Goal: Transaction & Acquisition: Purchase product/service

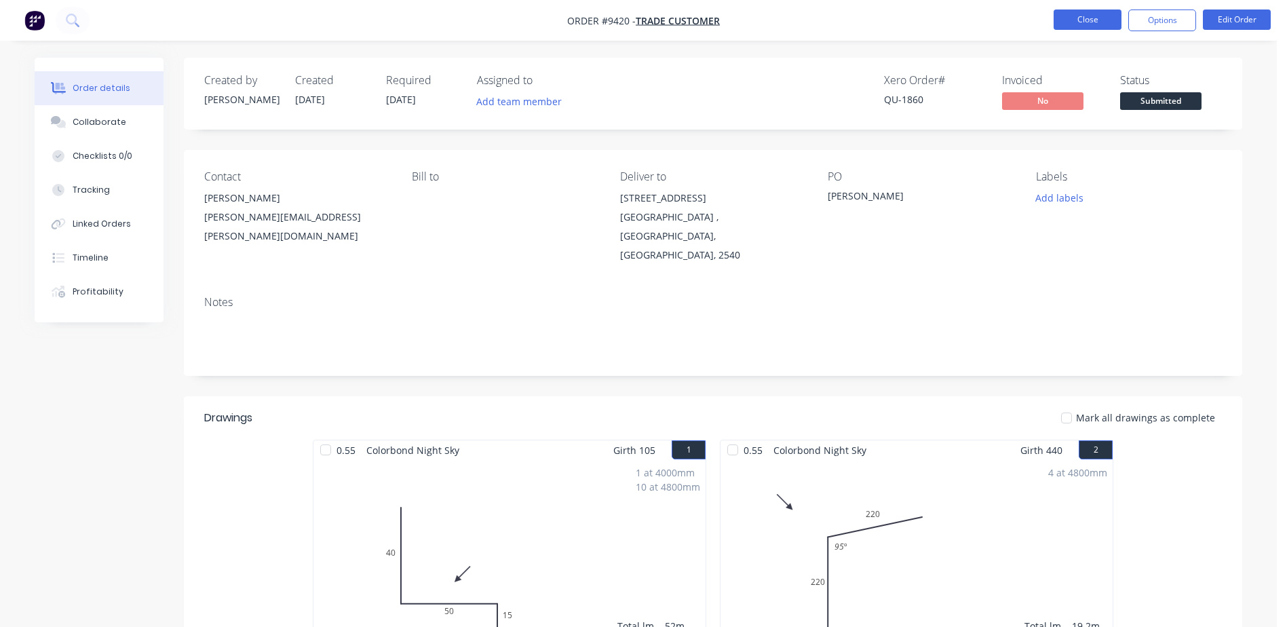
click at [1071, 22] on button "Close" at bounding box center [1087, 19] width 68 height 20
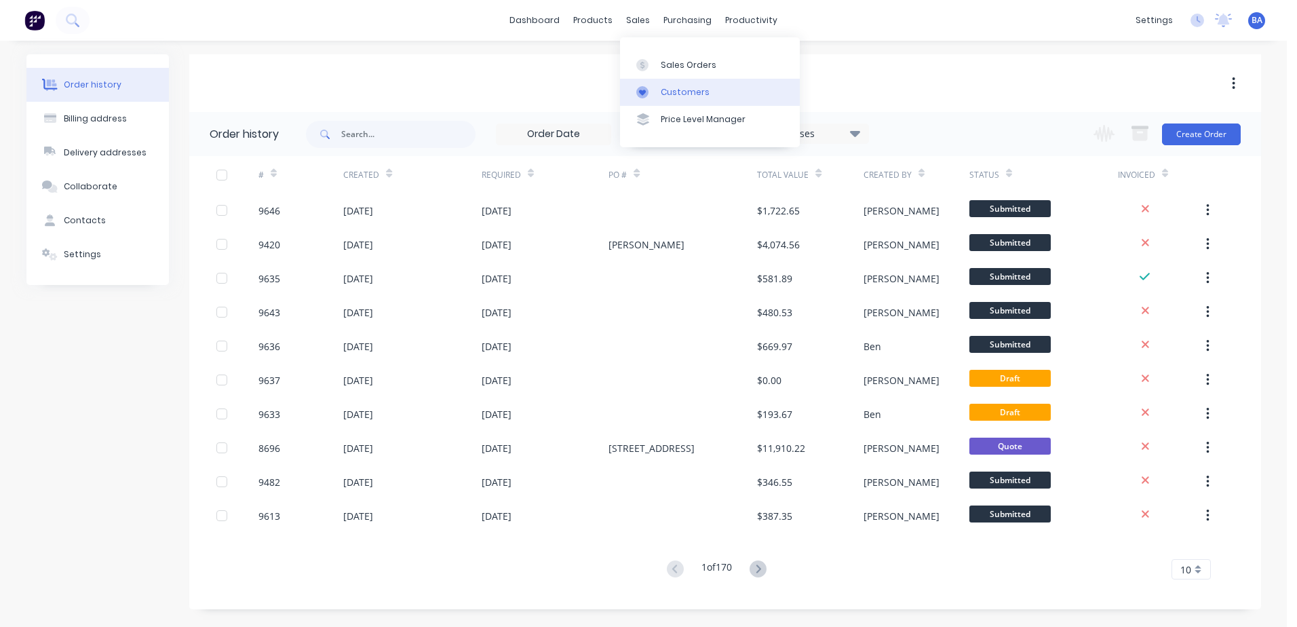
click at [652, 86] on div at bounding box center [646, 92] width 20 height 12
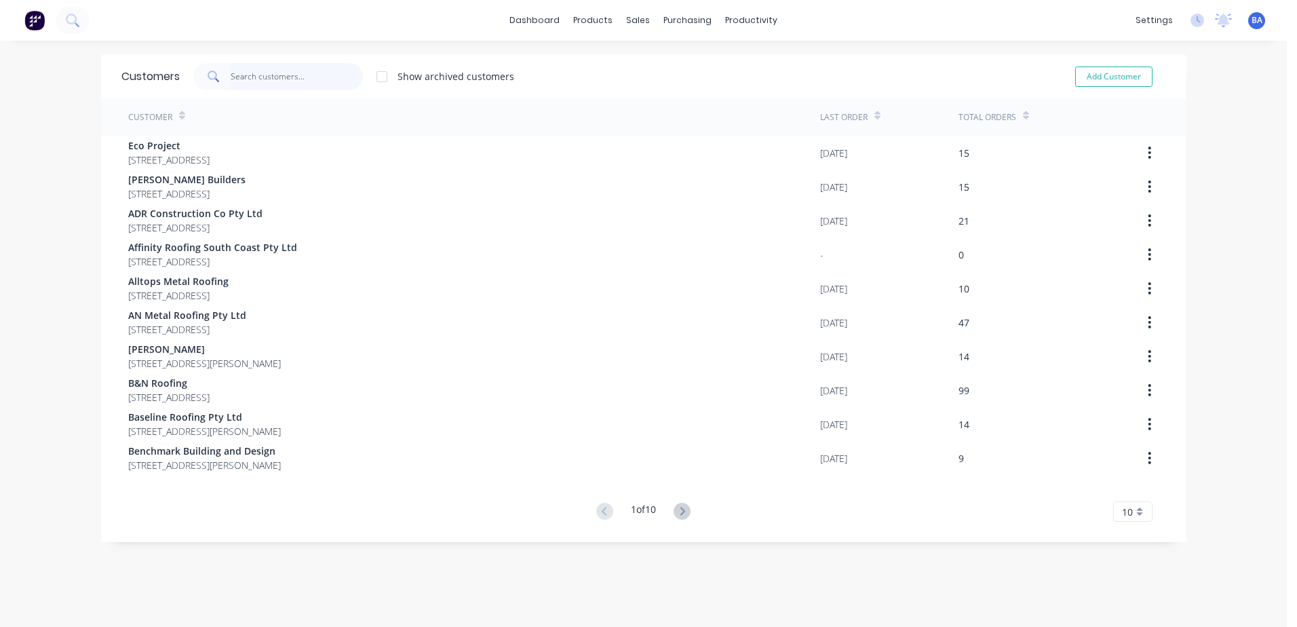
click at [270, 73] on input "text" at bounding box center [297, 76] width 132 height 27
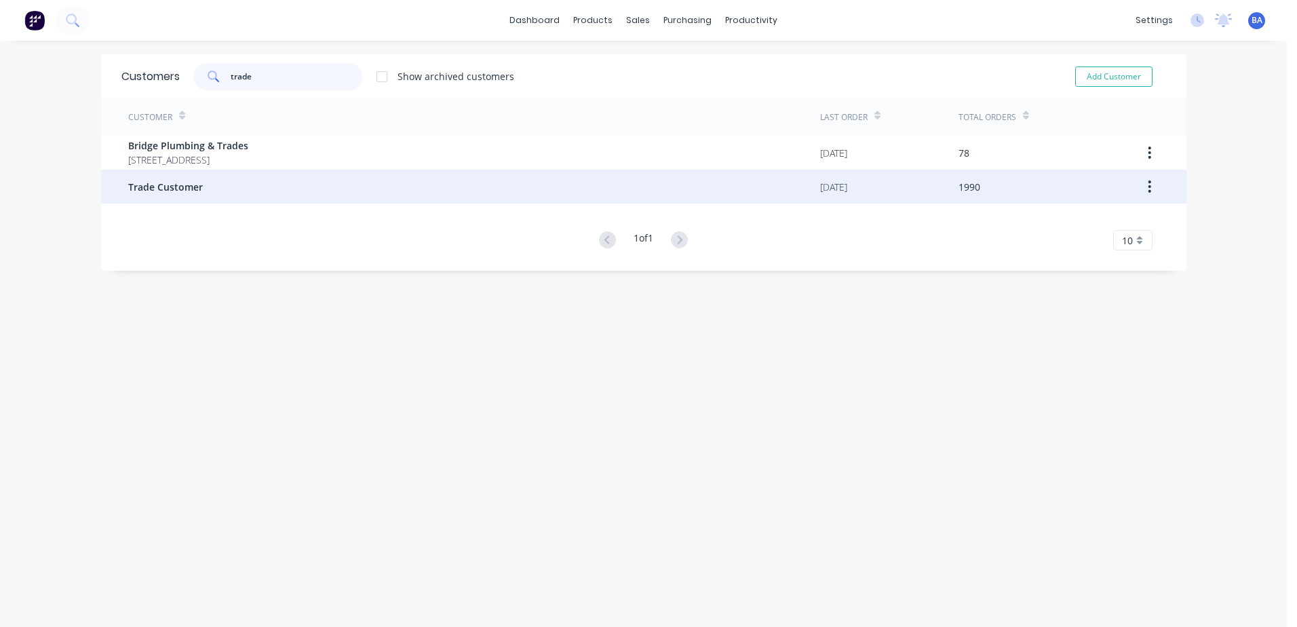
type input "trade"
click at [265, 182] on div "Trade Customer" at bounding box center [474, 187] width 692 height 34
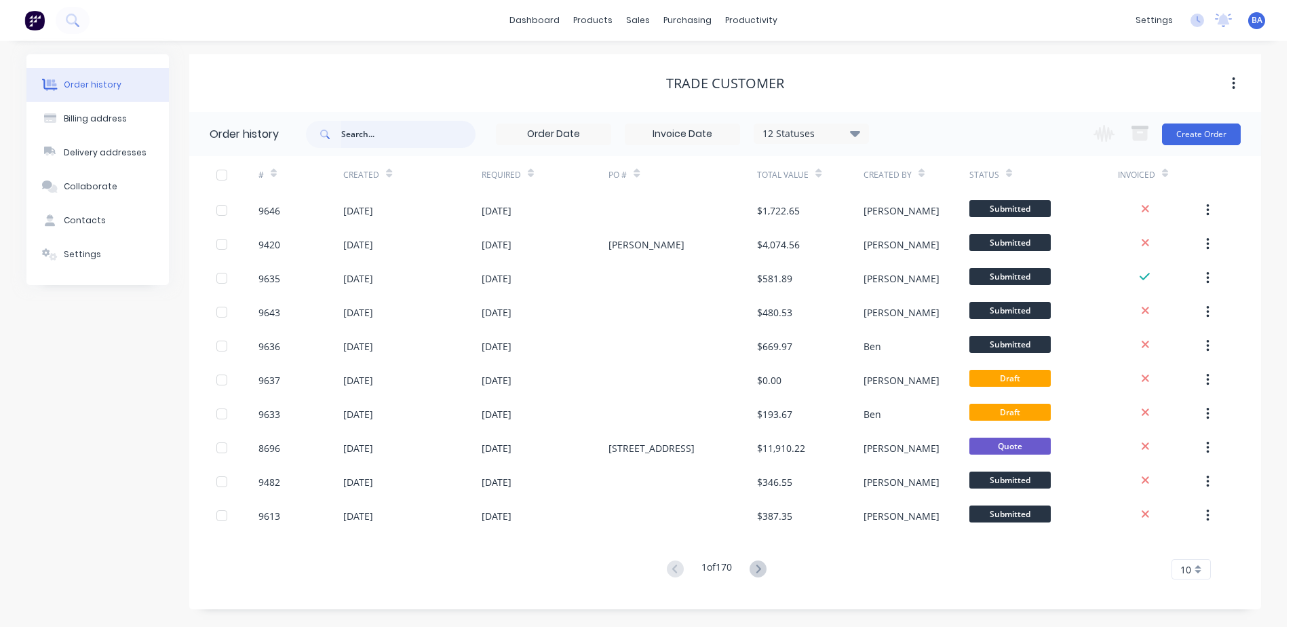
click at [450, 129] on input "text" at bounding box center [408, 134] width 134 height 27
type input "[PERSON_NAME]"
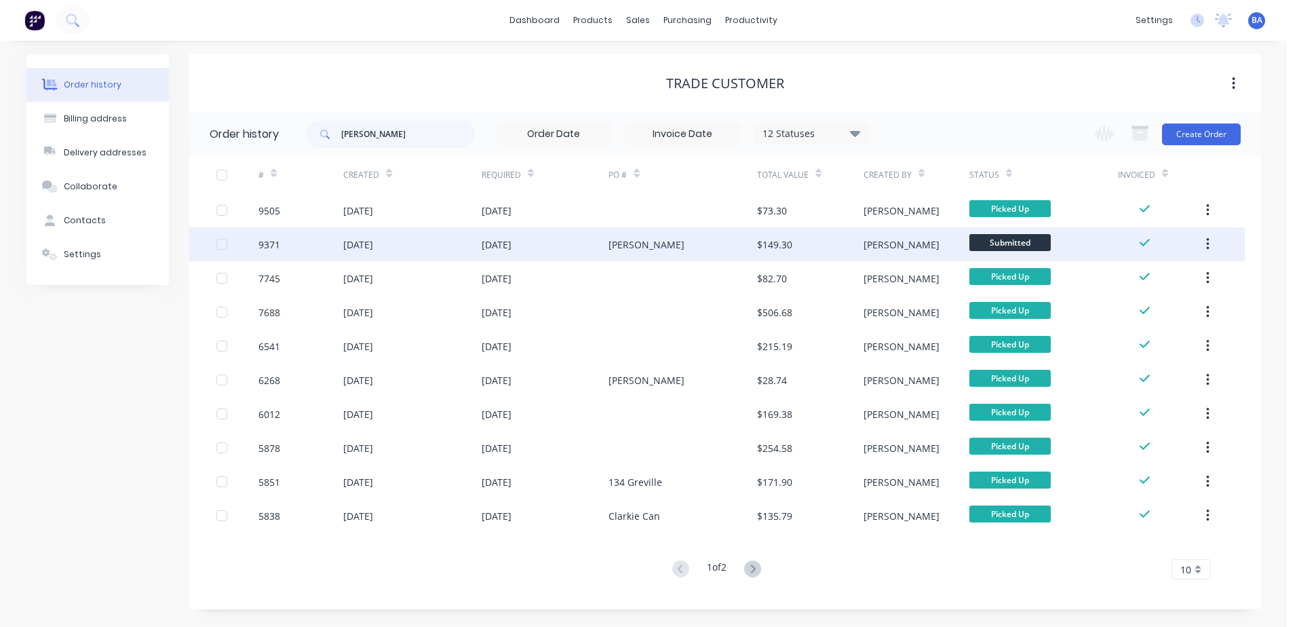
click at [715, 241] on div "[PERSON_NAME]" at bounding box center [682, 244] width 149 height 34
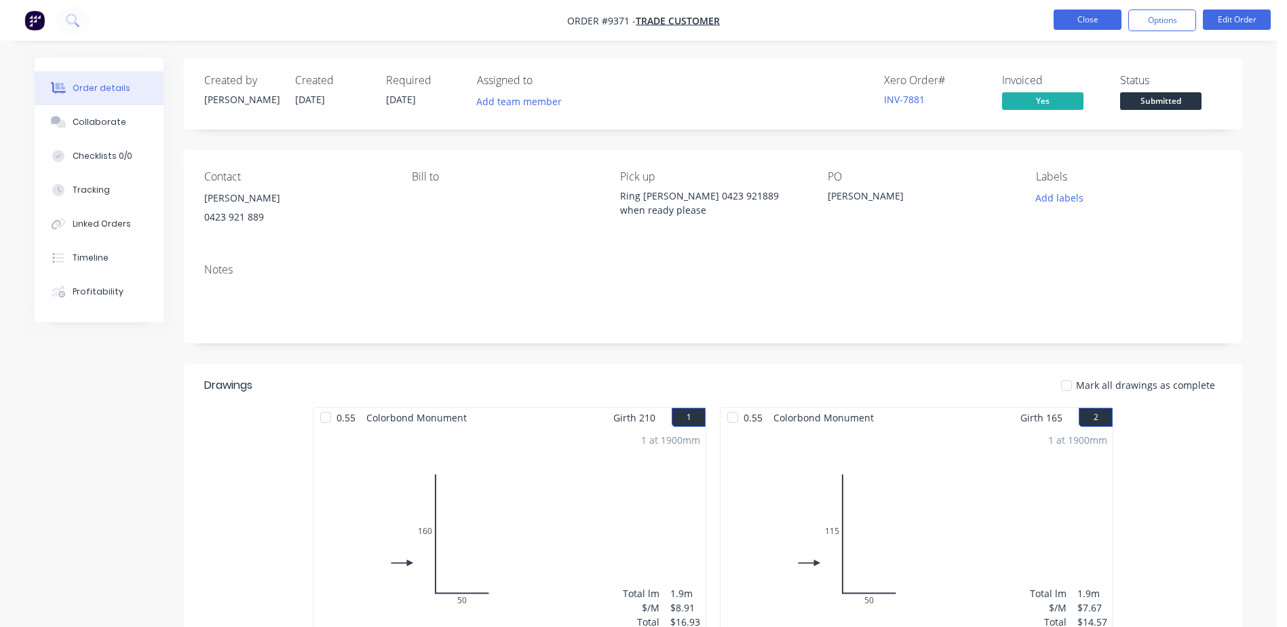
click at [1068, 21] on button "Close" at bounding box center [1087, 19] width 68 height 20
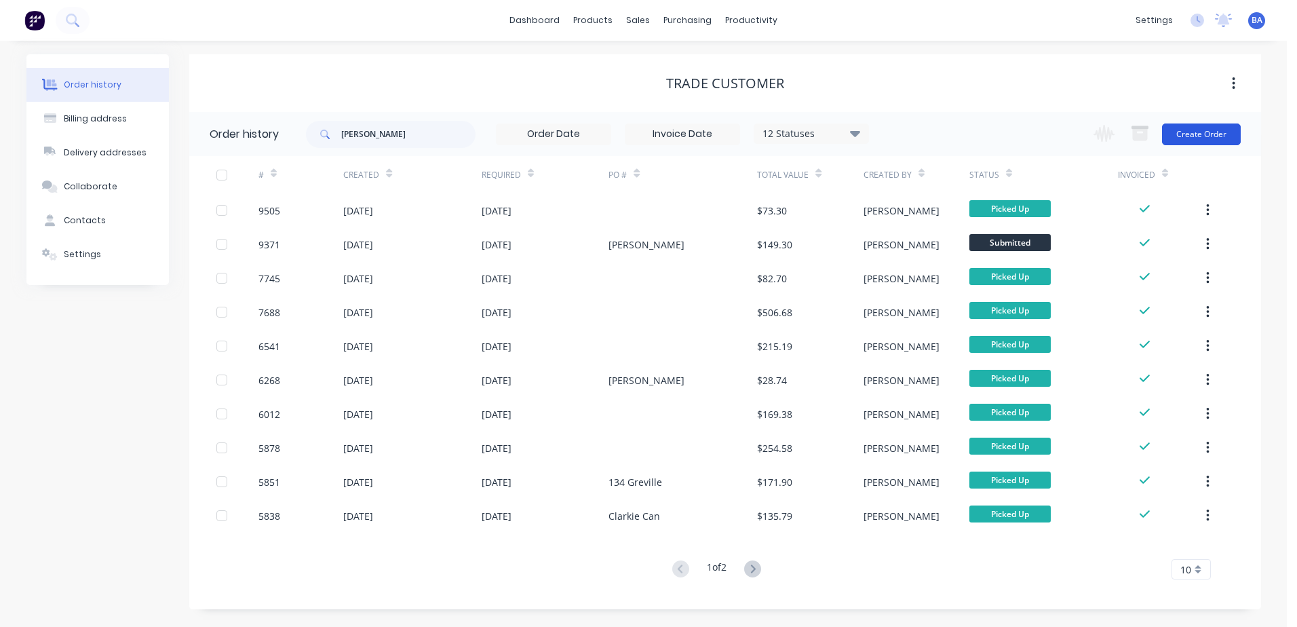
click at [1193, 129] on button "Create Order" at bounding box center [1201, 134] width 79 height 22
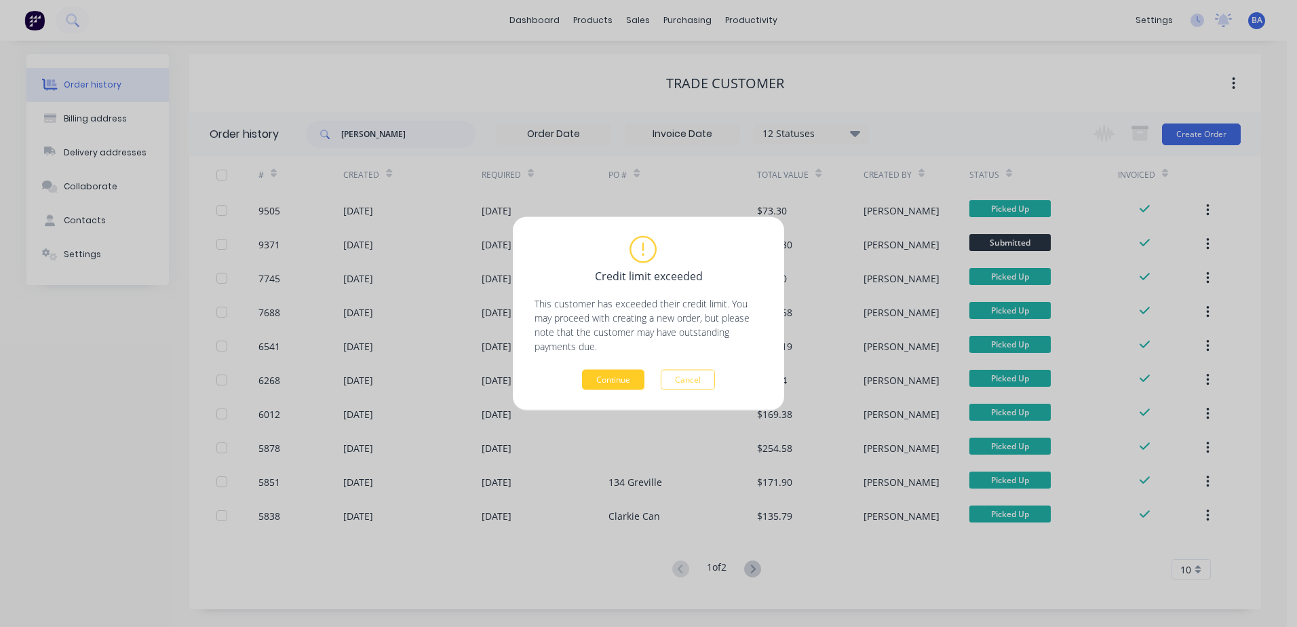
click at [625, 379] on button "Continue" at bounding box center [613, 380] width 62 height 20
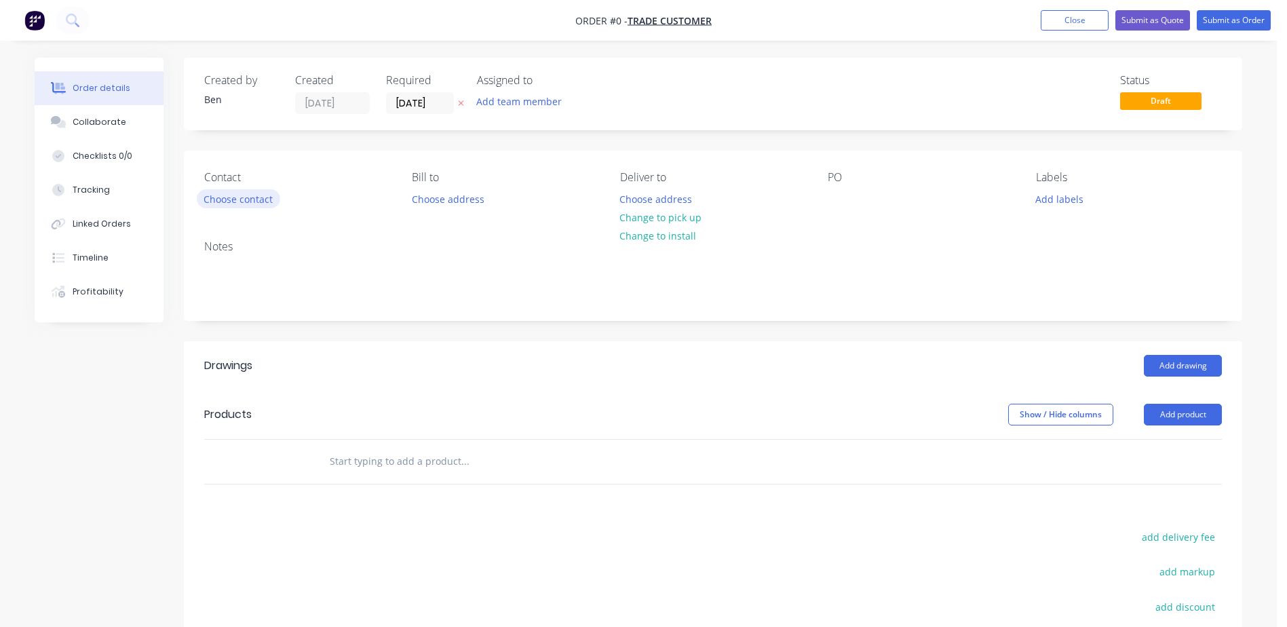
click at [238, 195] on button "Choose contact" at bounding box center [238, 198] width 83 height 18
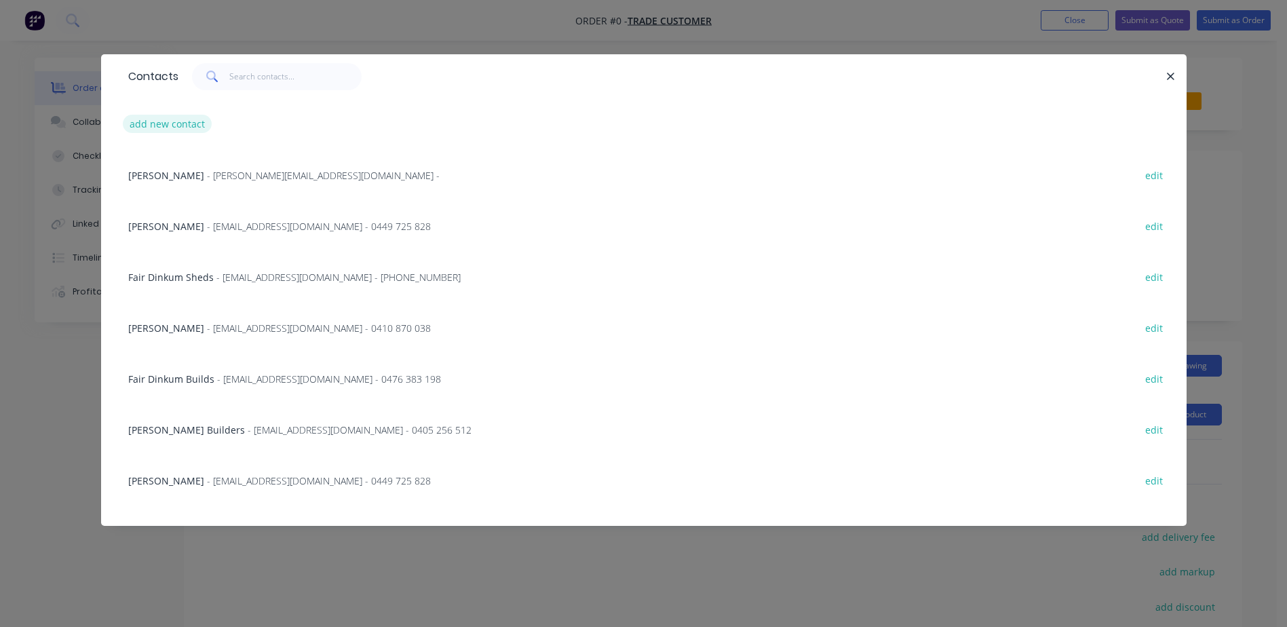
click at [189, 119] on button "add new contact" at bounding box center [168, 124] width 90 height 18
select select "AU"
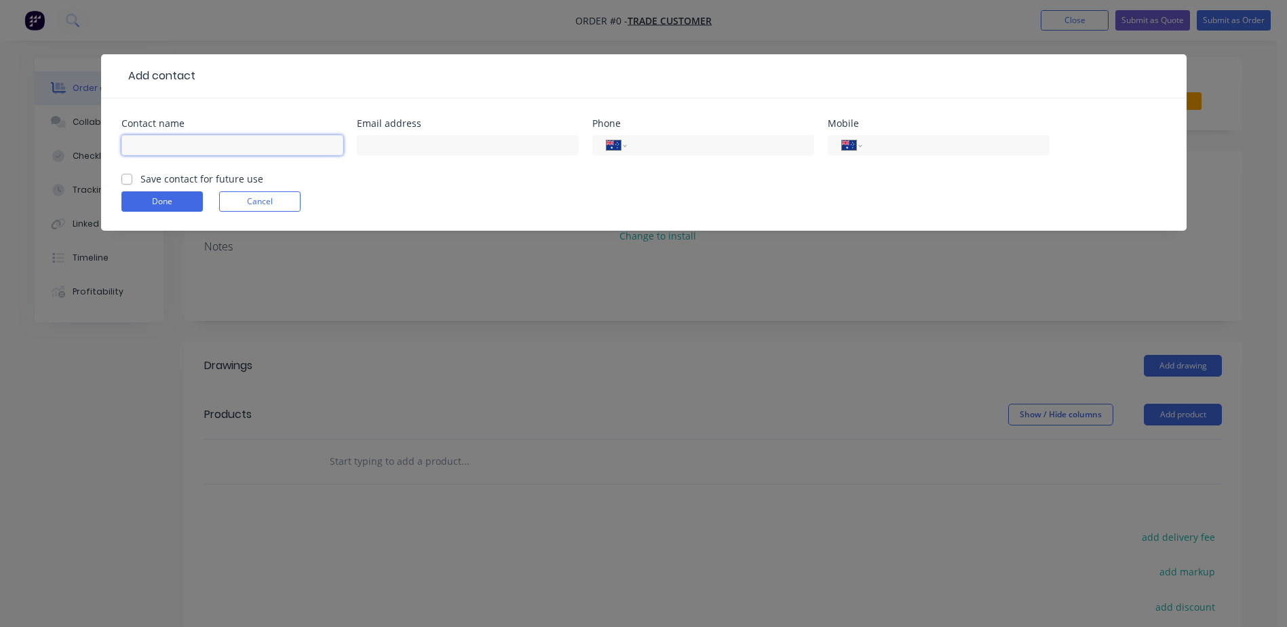
click at [193, 144] on input "text" at bounding box center [232, 145] width 222 height 20
type input "[PERSON_NAME]"
click at [231, 197] on button "Cancel" at bounding box center [259, 201] width 81 height 20
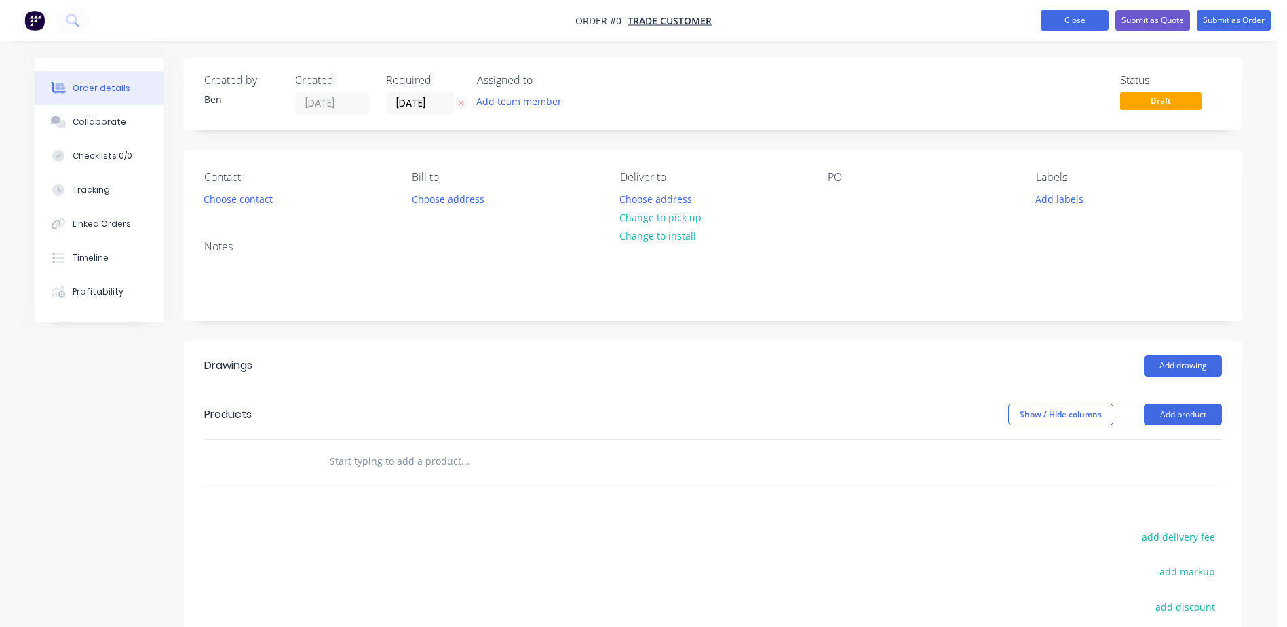
click at [1085, 16] on button "Close" at bounding box center [1074, 20] width 68 height 20
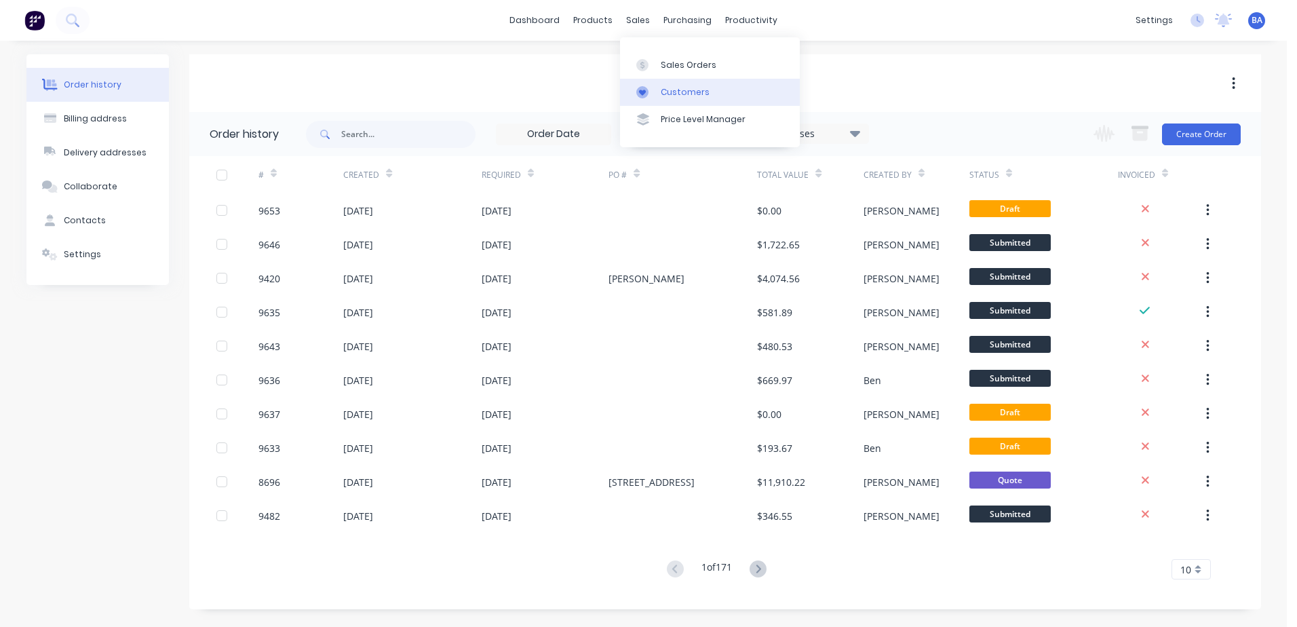
click at [663, 86] on div "Customers" at bounding box center [685, 92] width 49 height 12
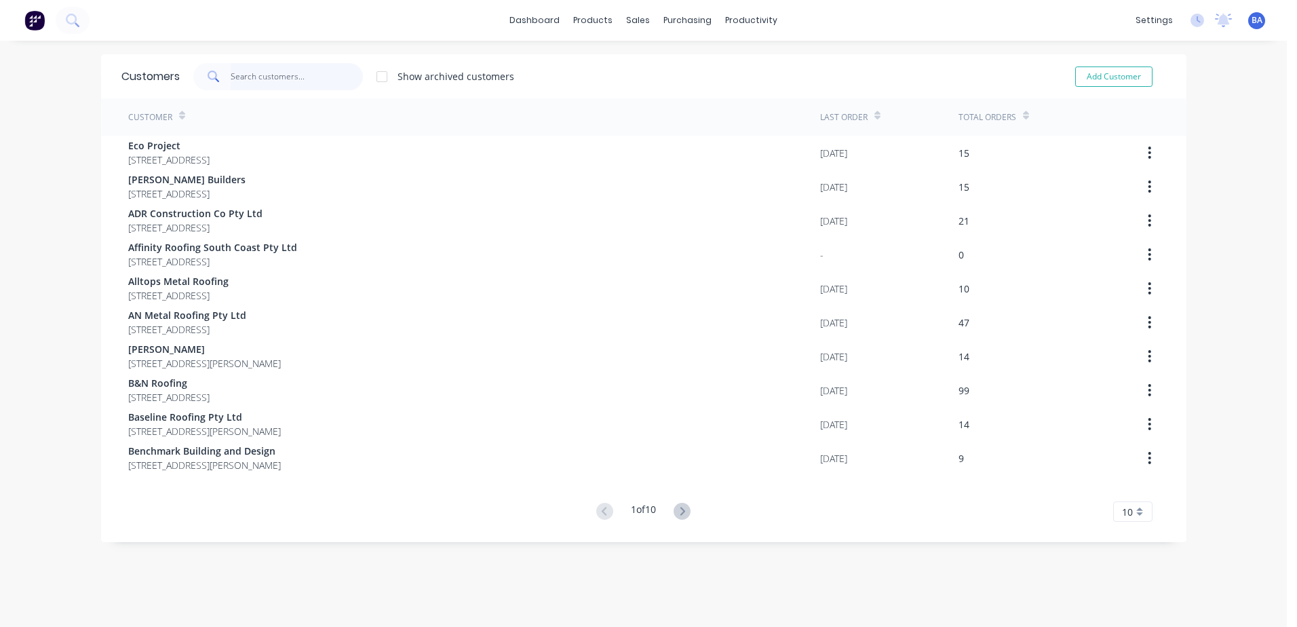
click at [322, 78] on input "text" at bounding box center [297, 76] width 132 height 27
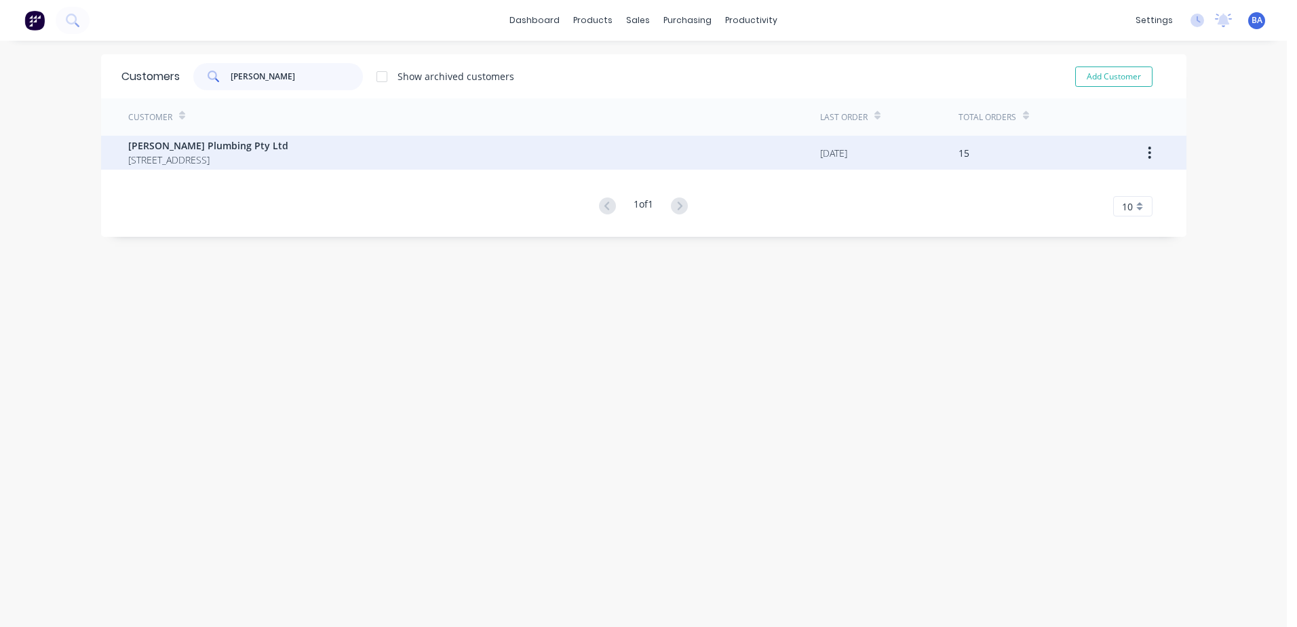
type input "[PERSON_NAME]"
click at [288, 153] on span "[STREET_ADDRESS]" at bounding box center [208, 160] width 160 height 14
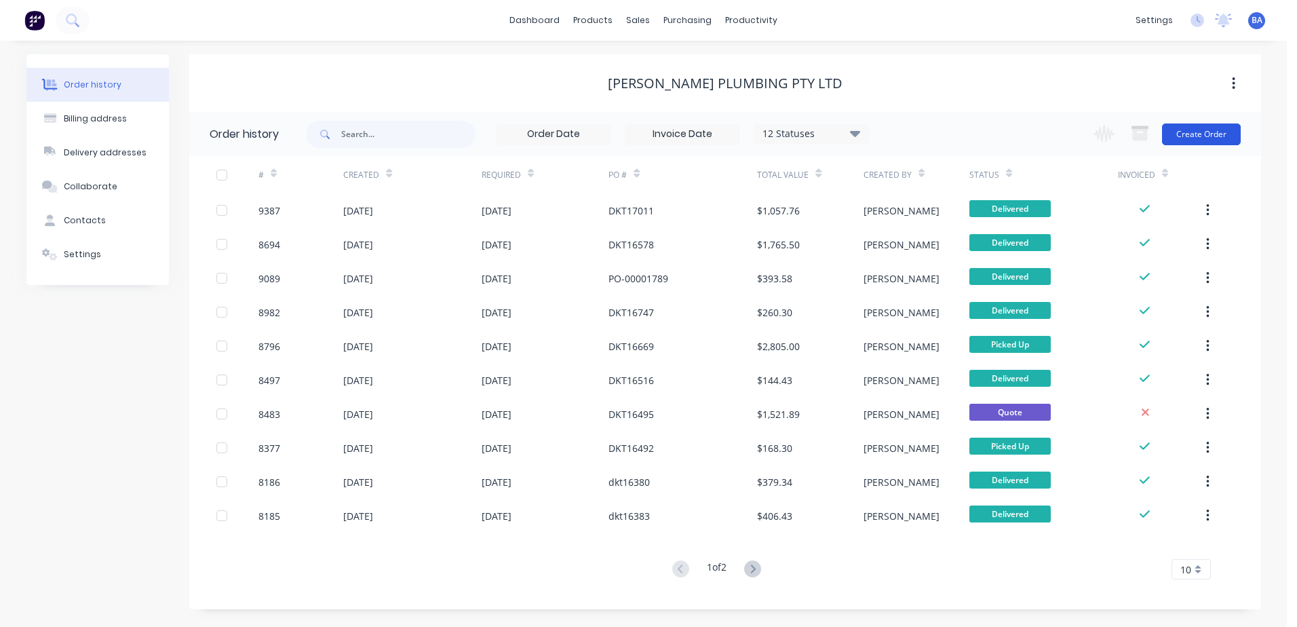
click at [1184, 130] on button "Create Order" at bounding box center [1201, 134] width 79 height 22
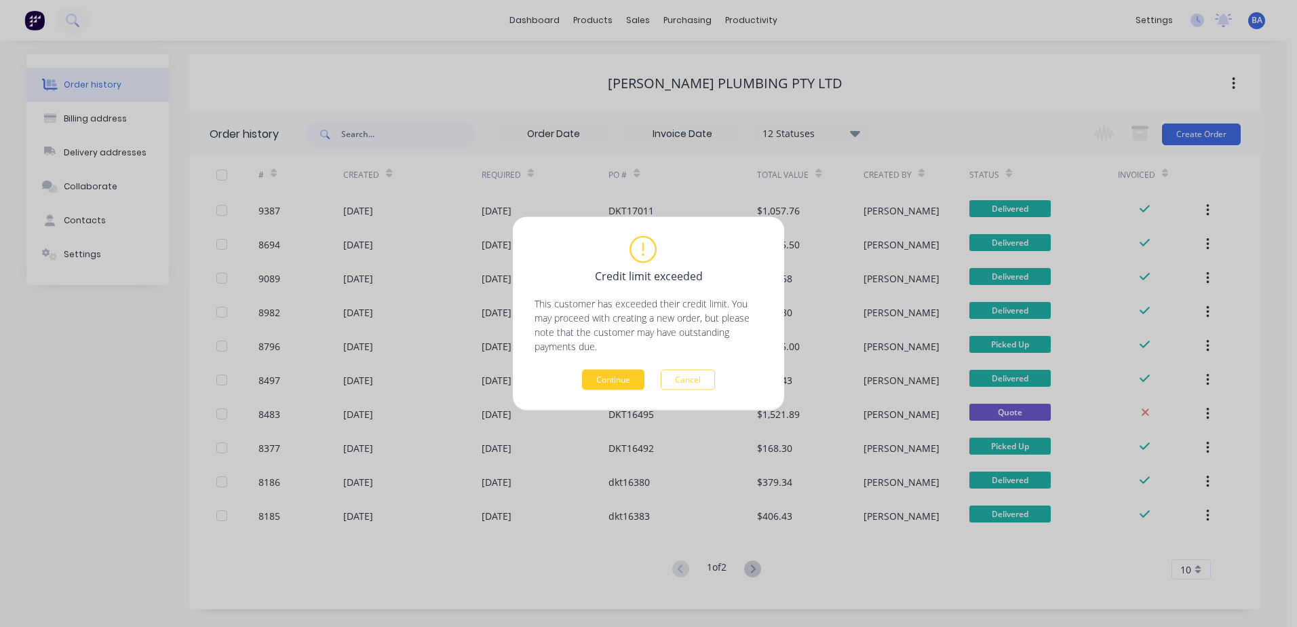
click at [629, 374] on button "Continue" at bounding box center [613, 380] width 62 height 20
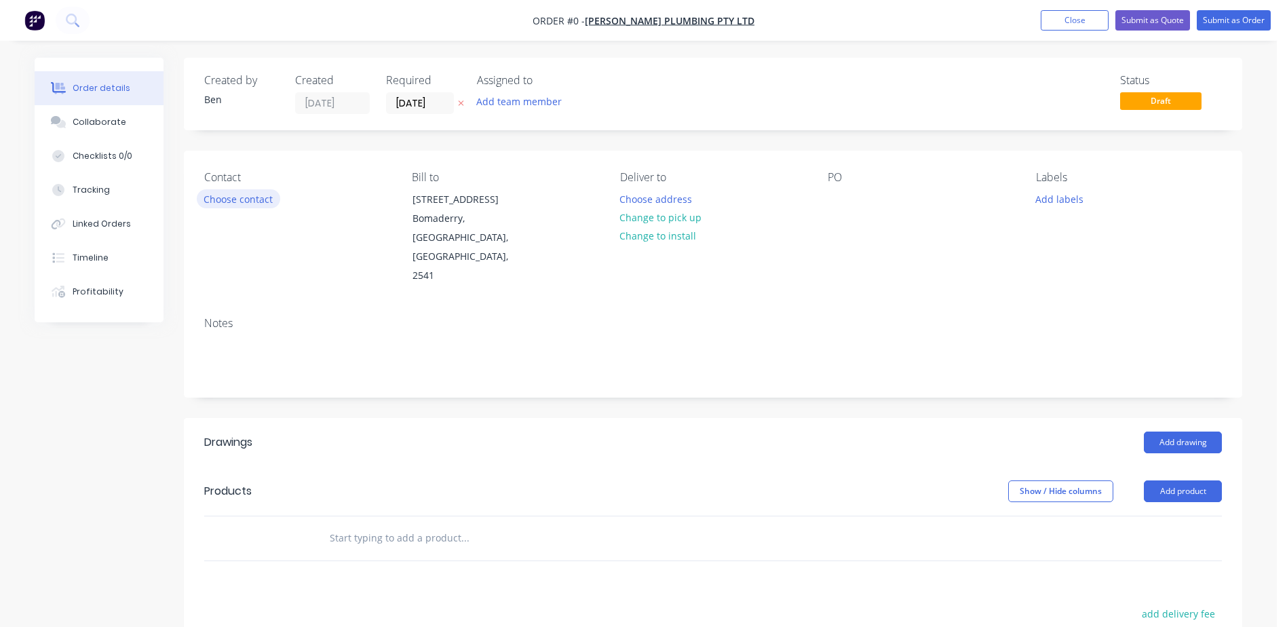
click at [212, 196] on button "Choose contact" at bounding box center [238, 198] width 83 height 18
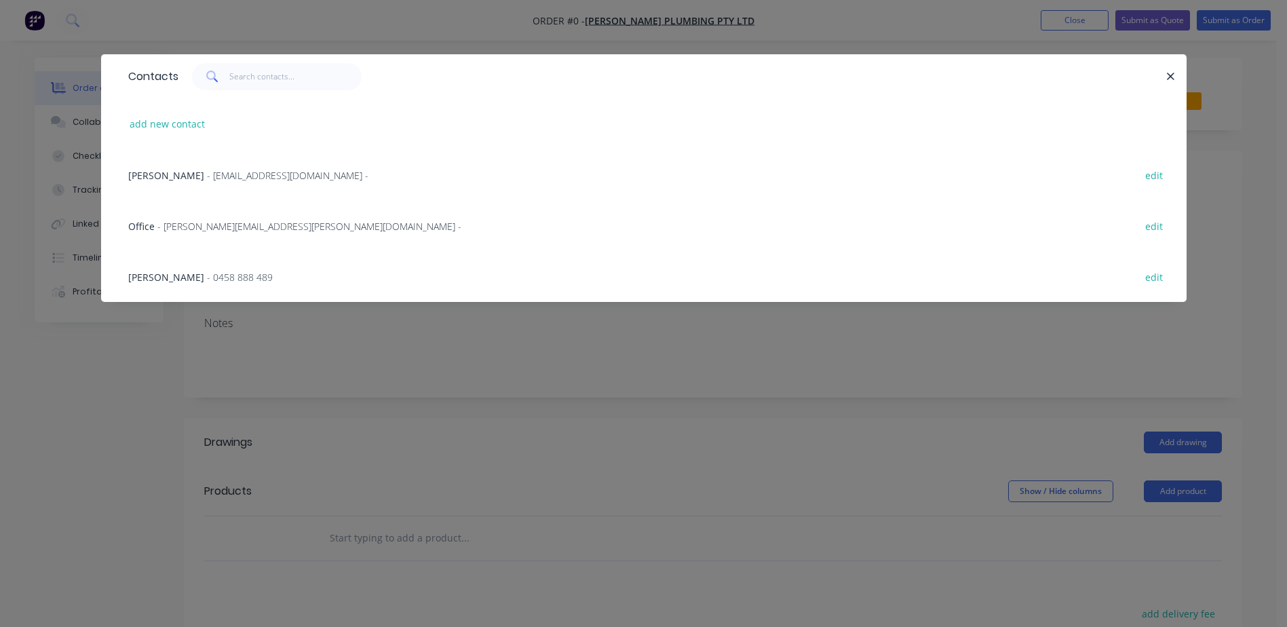
click at [207, 273] on span "- 0458 888 489" at bounding box center [240, 277] width 66 height 13
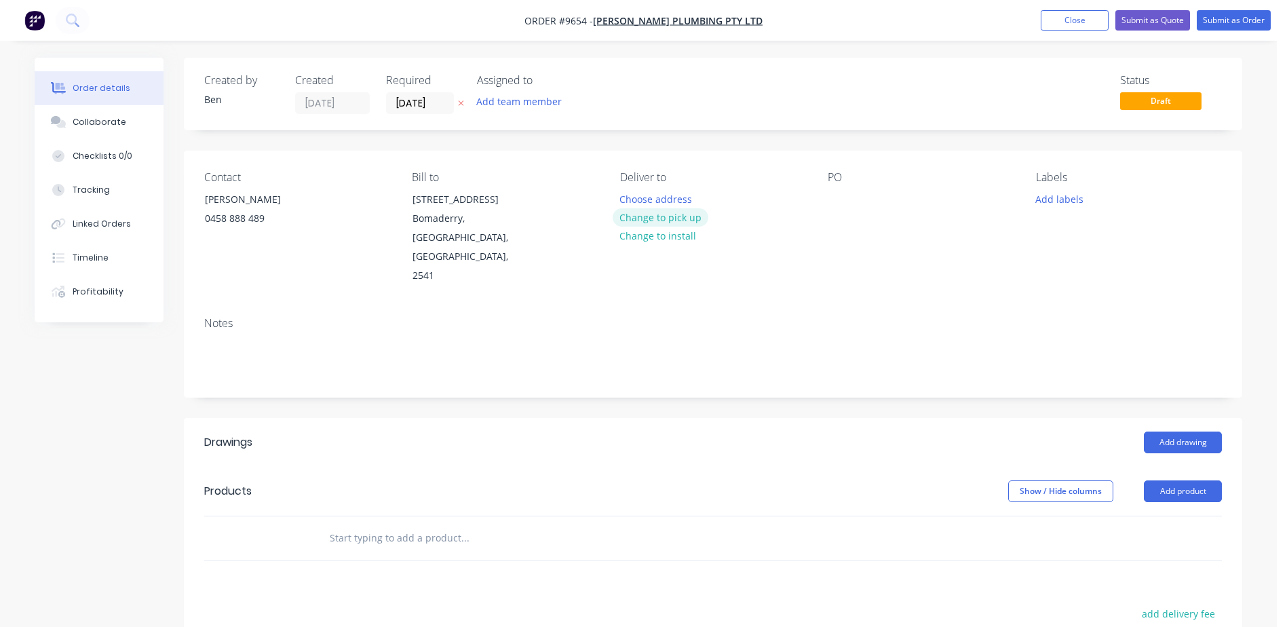
click at [689, 216] on button "Change to pick up" at bounding box center [660, 217] width 96 height 18
click at [834, 201] on div at bounding box center [838, 199] width 22 height 20
click at [895, 264] on div "Contact [PERSON_NAME] [PHONE_NUMBER] Bill to [STREET_ADDRESS] Pick up Change to…" at bounding box center [713, 274] width 1058 height 246
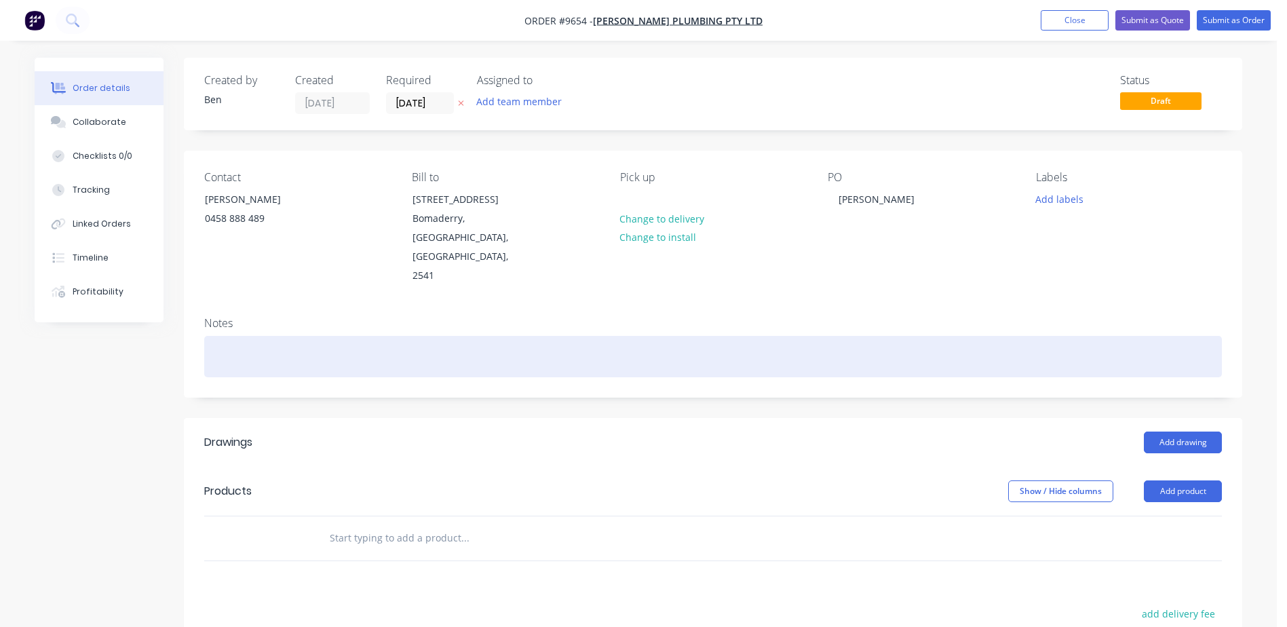
drag, startPoint x: 725, startPoint y: 307, endPoint x: 707, endPoint y: 310, distance: 18.5
click at [725, 336] on div at bounding box center [712, 356] width 1017 height 41
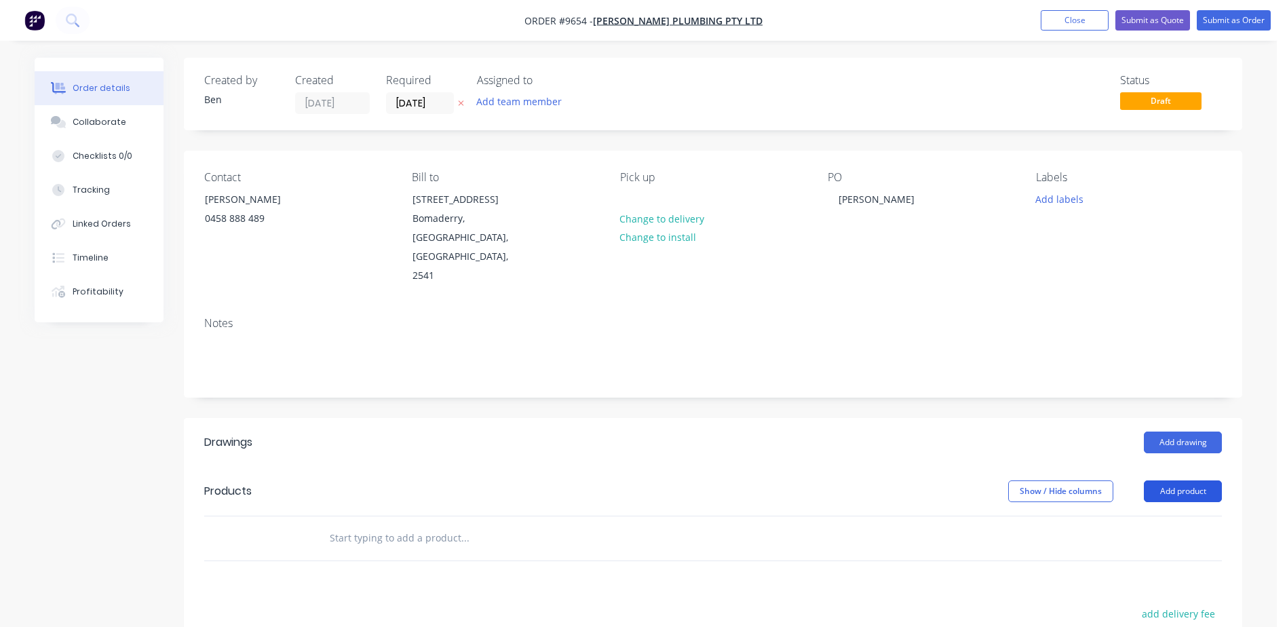
click at [1179, 480] on button "Add product" at bounding box center [1183, 491] width 78 height 22
click at [1144, 515] on div "Product catalogue" at bounding box center [1157, 525] width 104 height 20
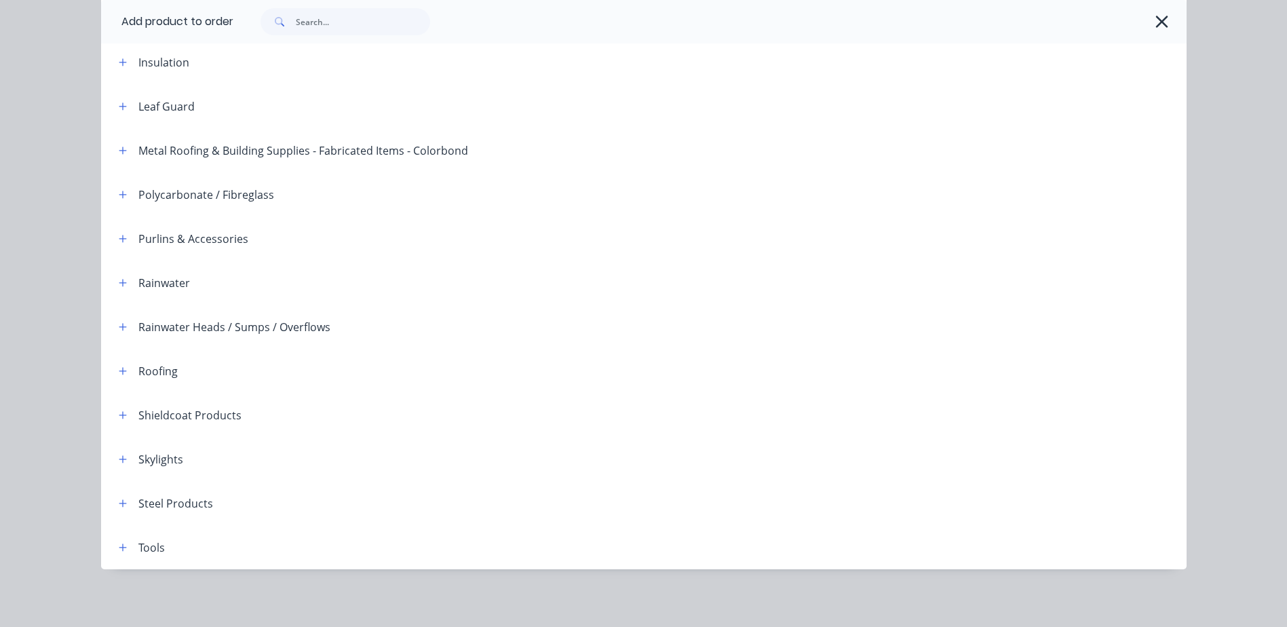
scroll to position [331, 0]
click at [119, 277] on icon "button" at bounding box center [123, 280] width 8 height 9
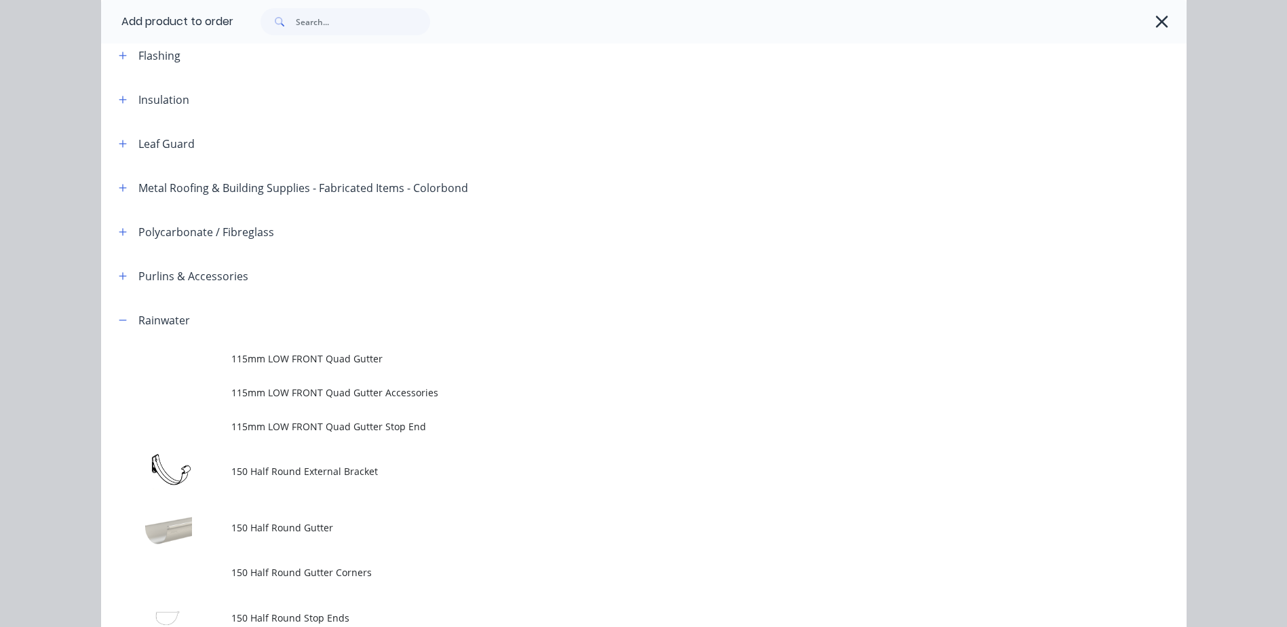
scroll to position [263, 0]
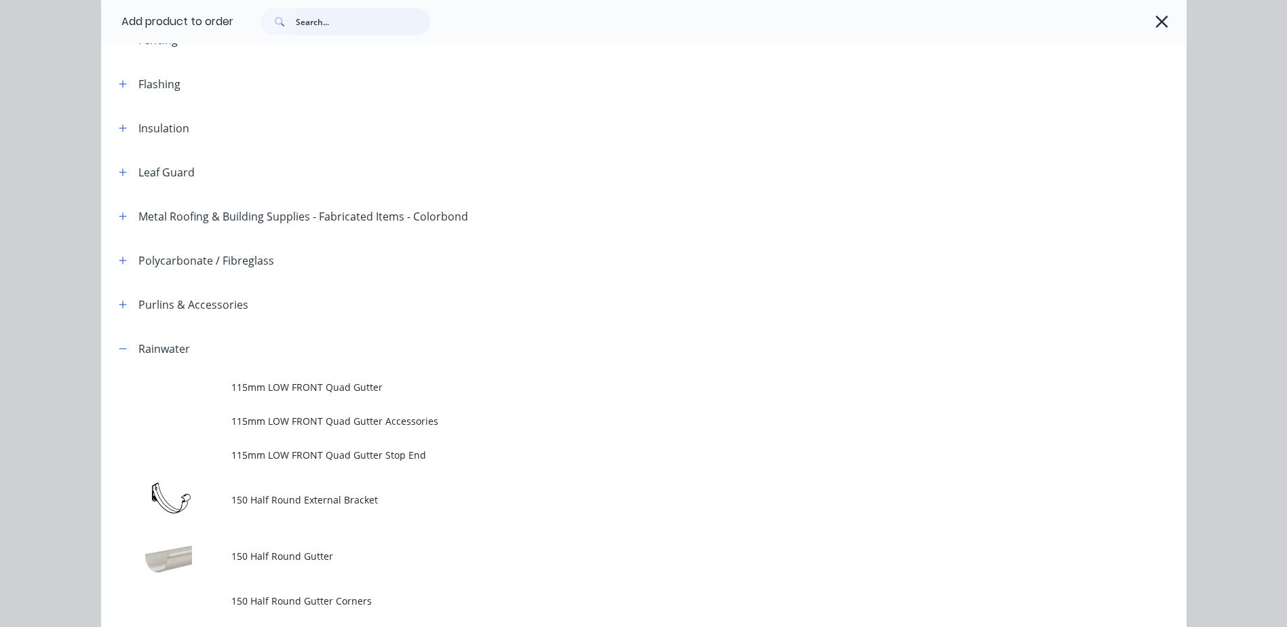
click at [345, 24] on input "text" at bounding box center [363, 21] width 134 height 27
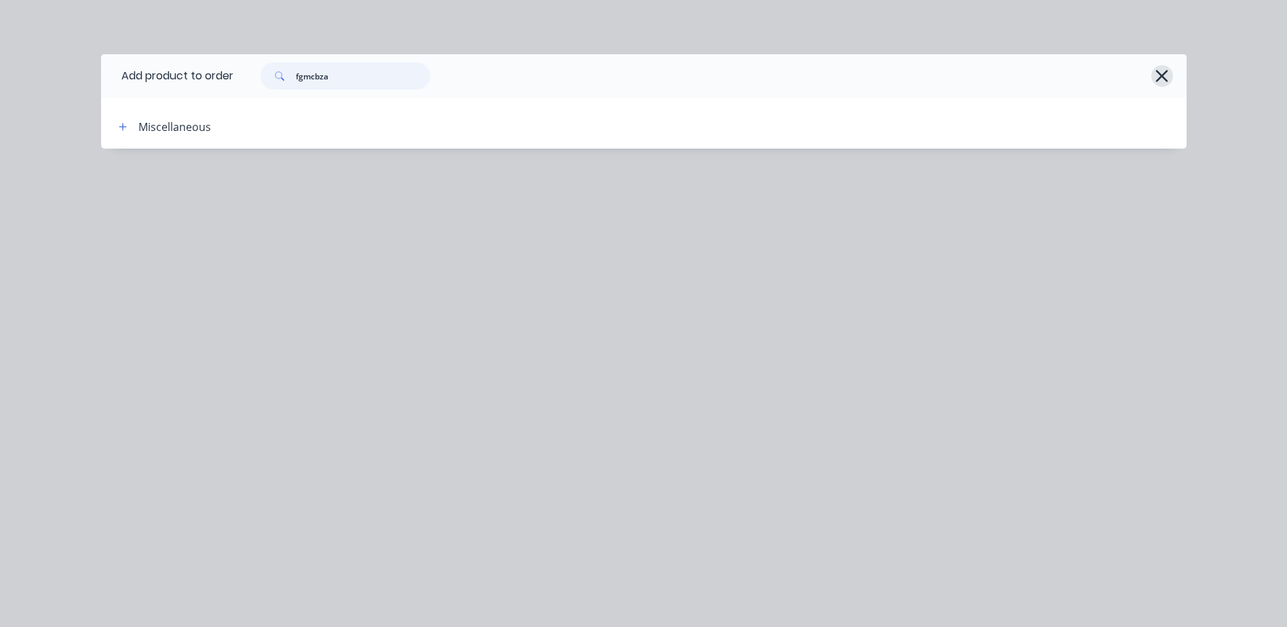
type input "fgmcbza"
click at [1161, 72] on icon "button" at bounding box center [1161, 75] width 14 height 19
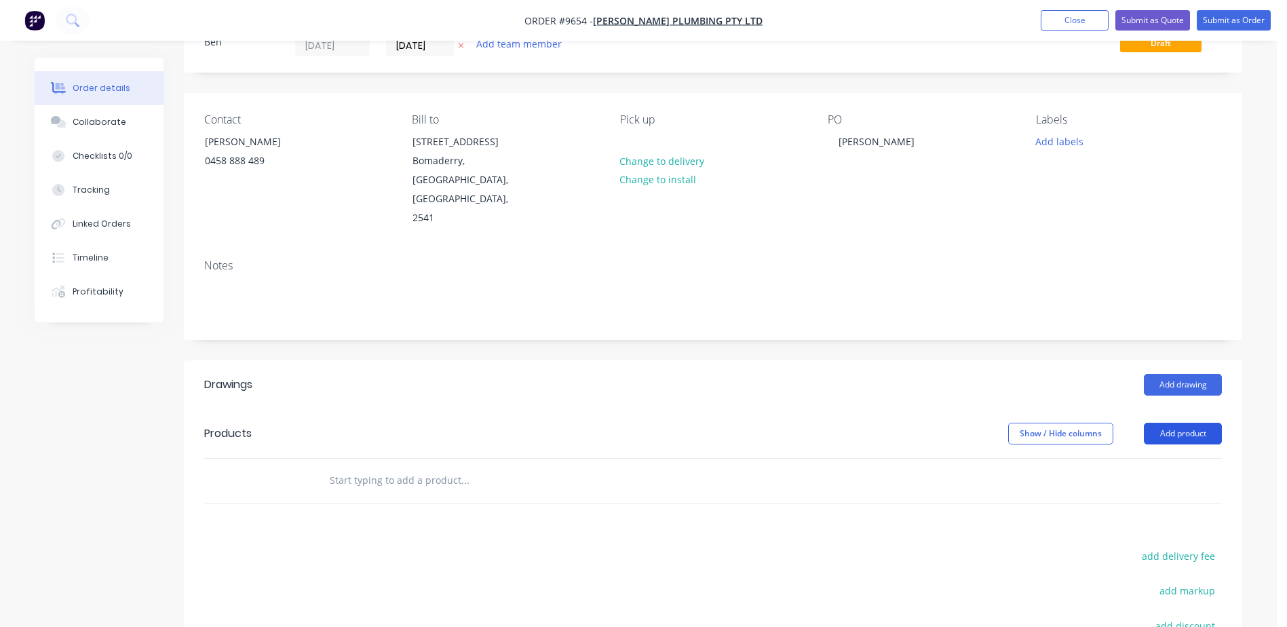
click at [1172, 423] on button "Add product" at bounding box center [1183, 434] width 78 height 22
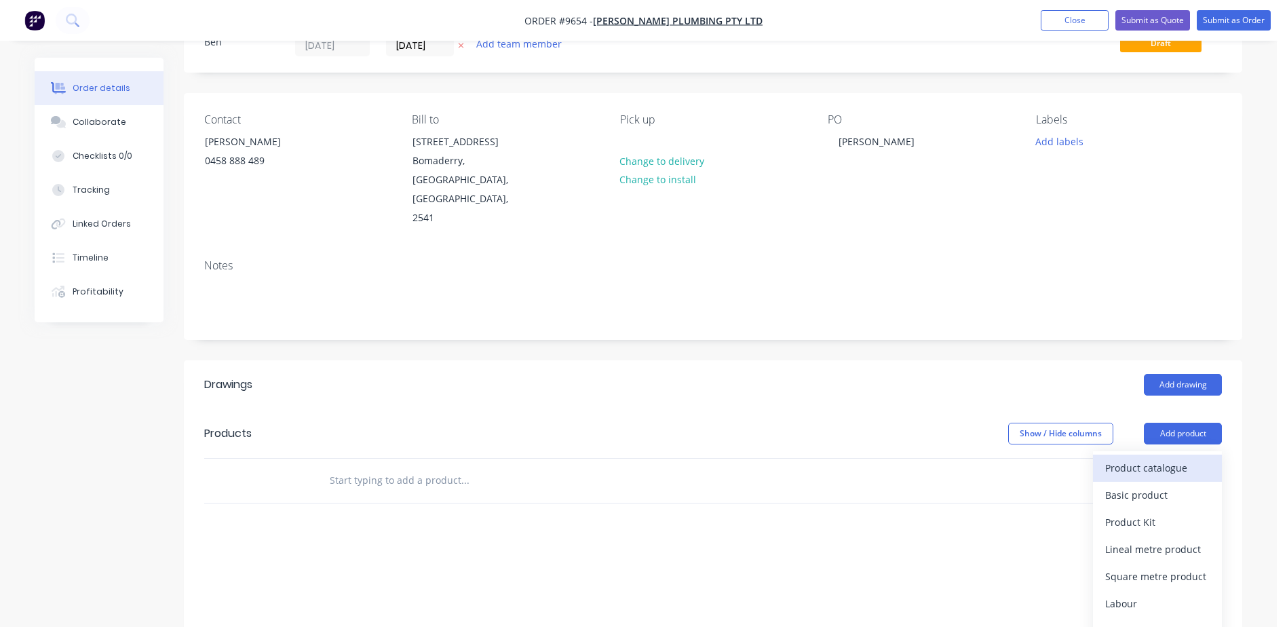
click at [1156, 458] on div "Product catalogue" at bounding box center [1157, 468] width 104 height 20
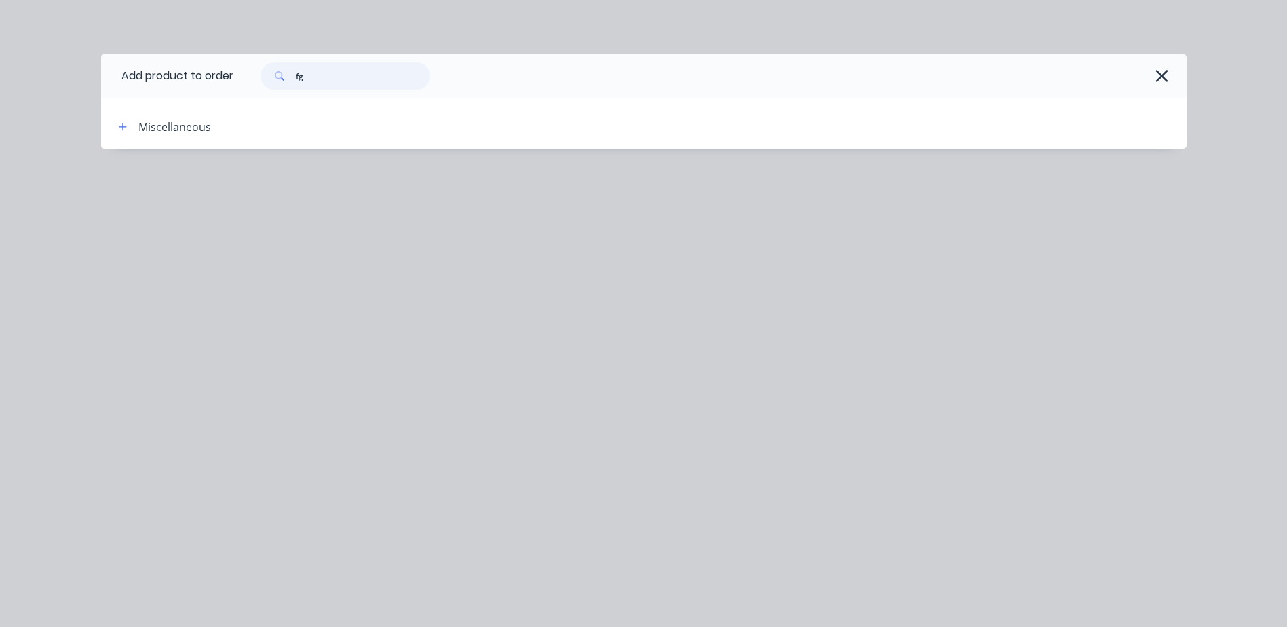
type input "f"
type input "3162d"
click at [1162, 72] on icon "button" at bounding box center [1161, 75] width 14 height 19
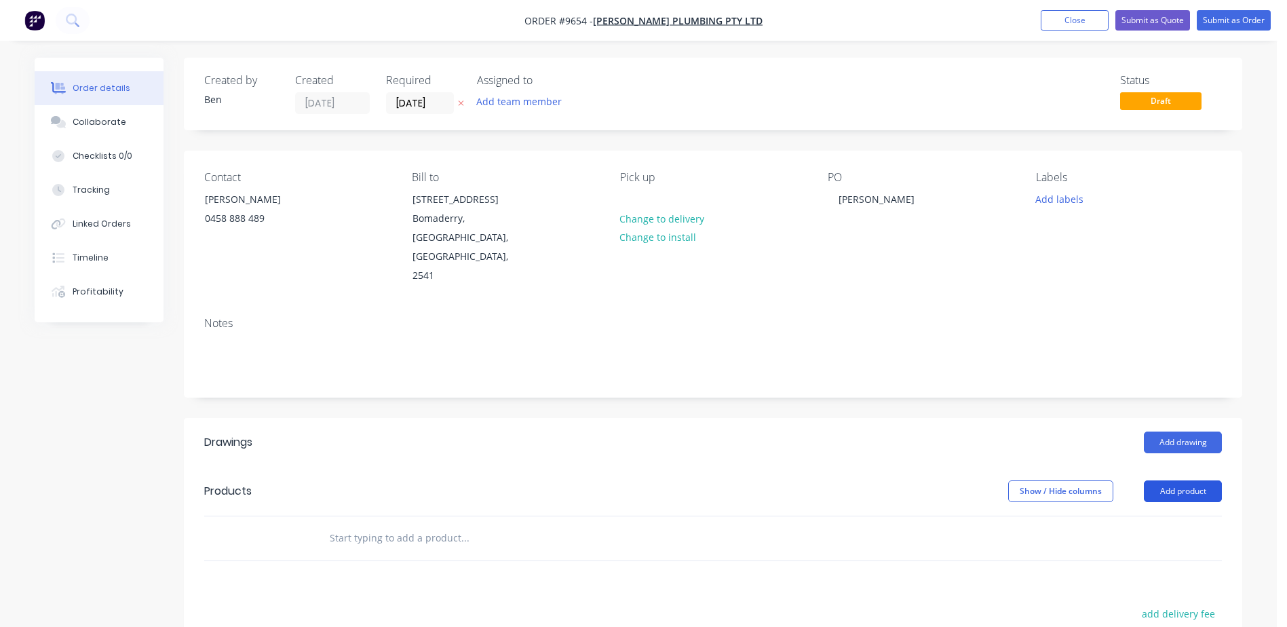
click at [1162, 480] on button "Add product" at bounding box center [1183, 491] width 78 height 22
click at [1153, 539] on button "Basic product" at bounding box center [1157, 552] width 129 height 27
click at [1207, 557] on icon "button" at bounding box center [1205, 563] width 3 height 12
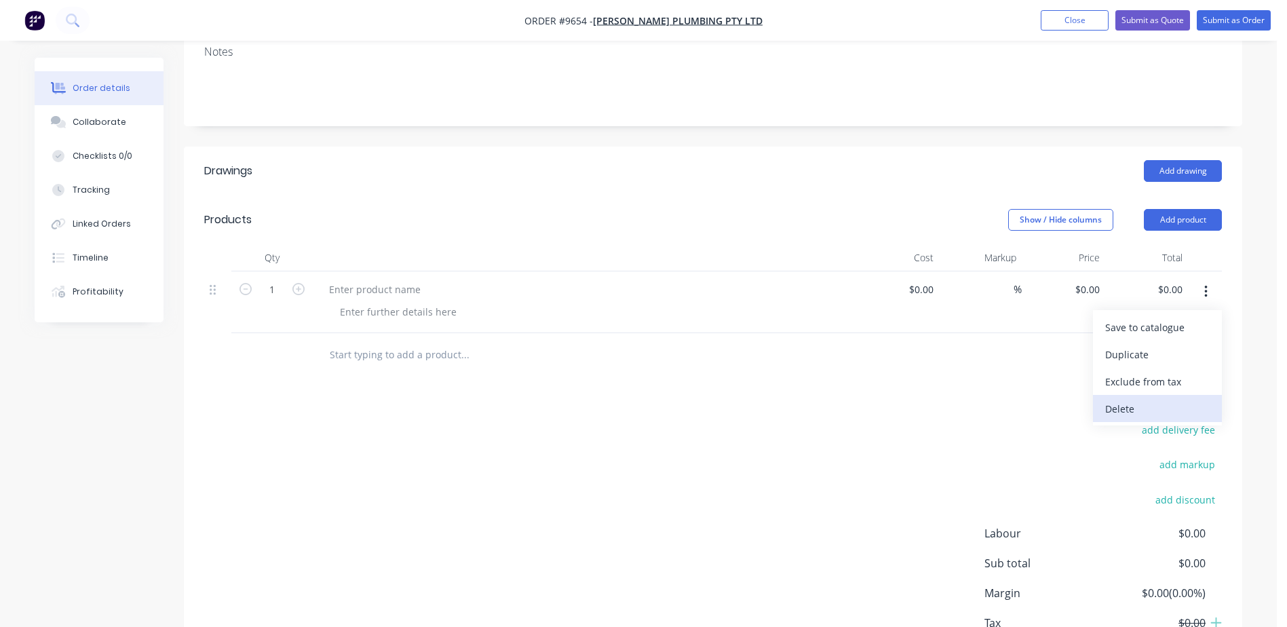
click at [1136, 399] on div "Delete" at bounding box center [1157, 409] width 104 height 20
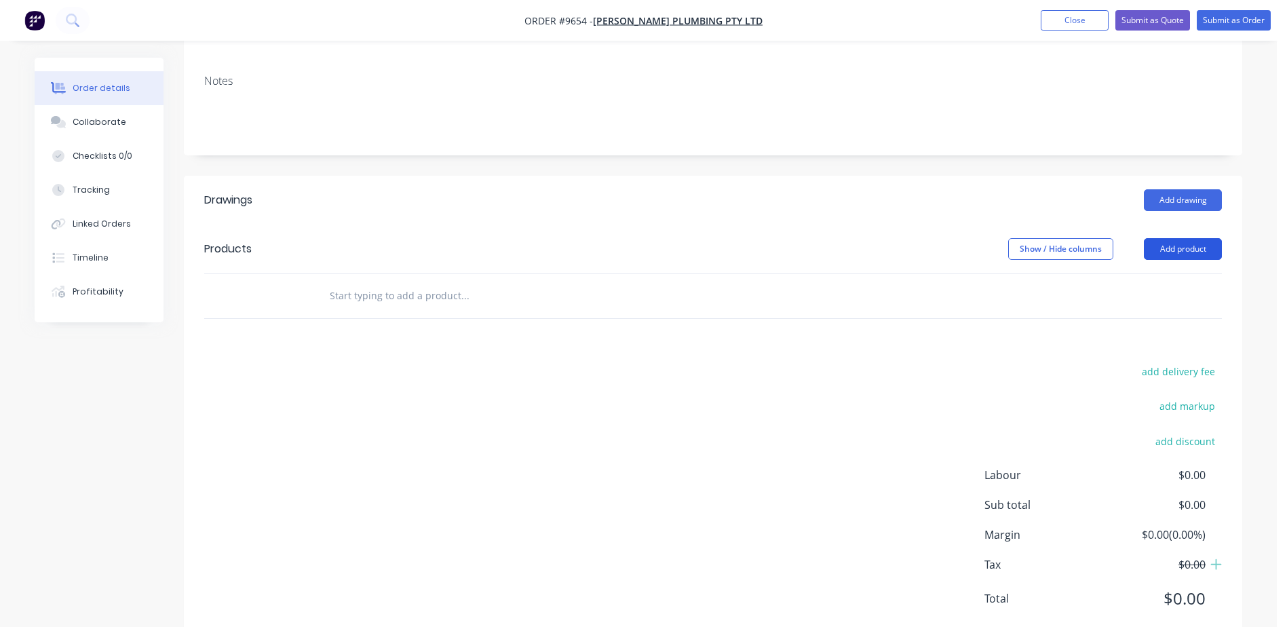
click at [1167, 238] on button "Add product" at bounding box center [1183, 249] width 78 height 22
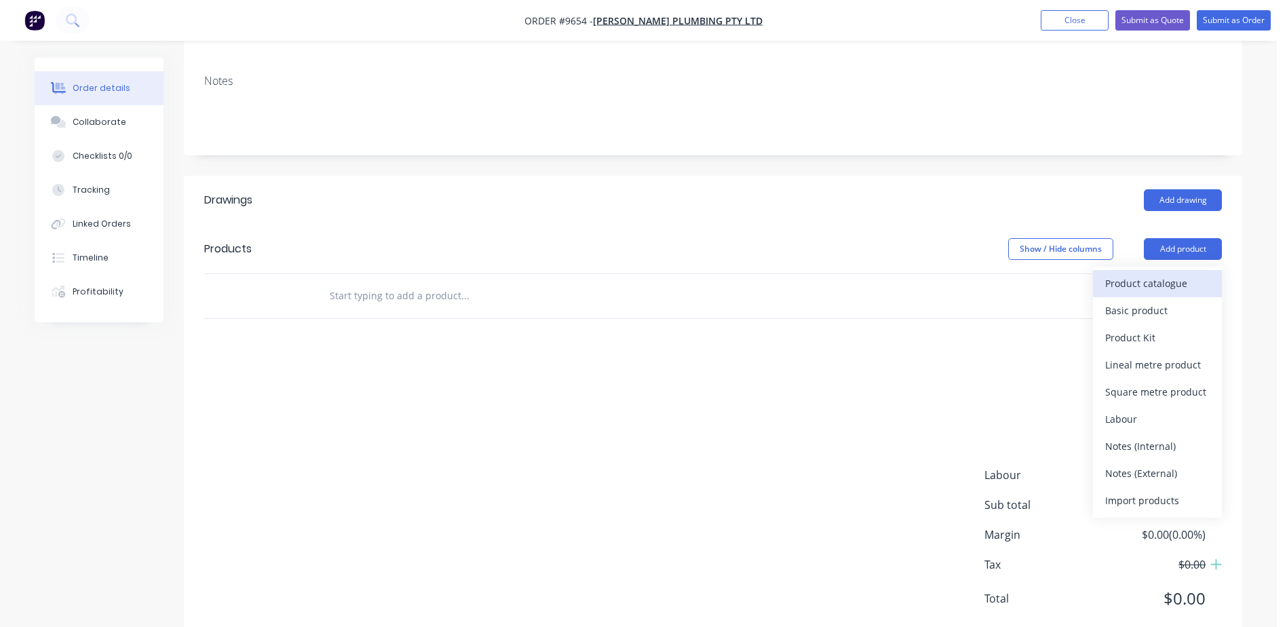
click at [1149, 273] on div "Product catalogue" at bounding box center [1157, 283] width 104 height 20
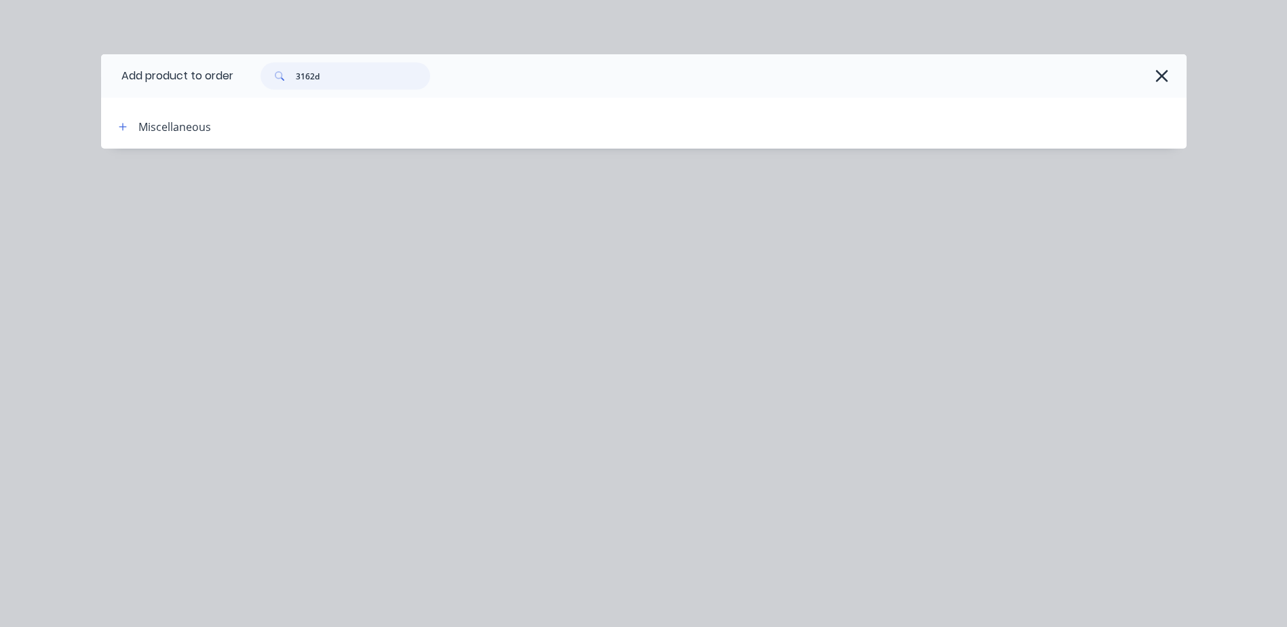
click at [324, 77] on input "3162d" at bounding box center [363, 75] width 134 height 27
type input "3"
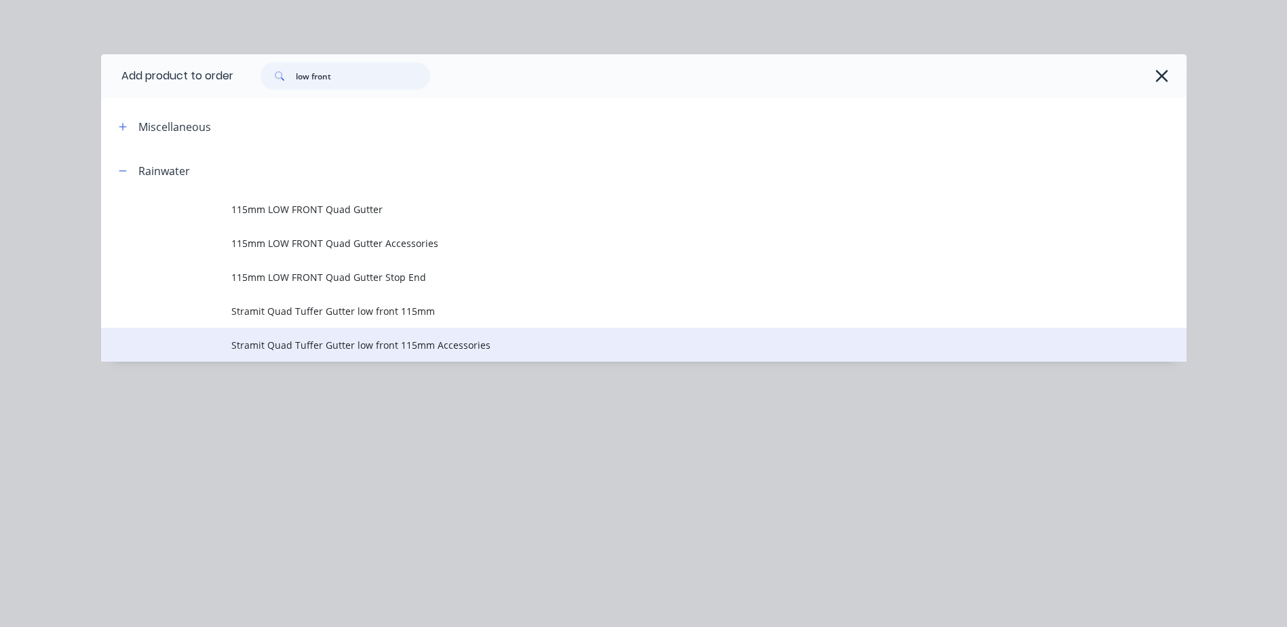
type input "low front"
click at [316, 347] on span "Stramit Quad Tuffer Gutter low front 115mm Accessories" at bounding box center [613, 345] width 764 height 14
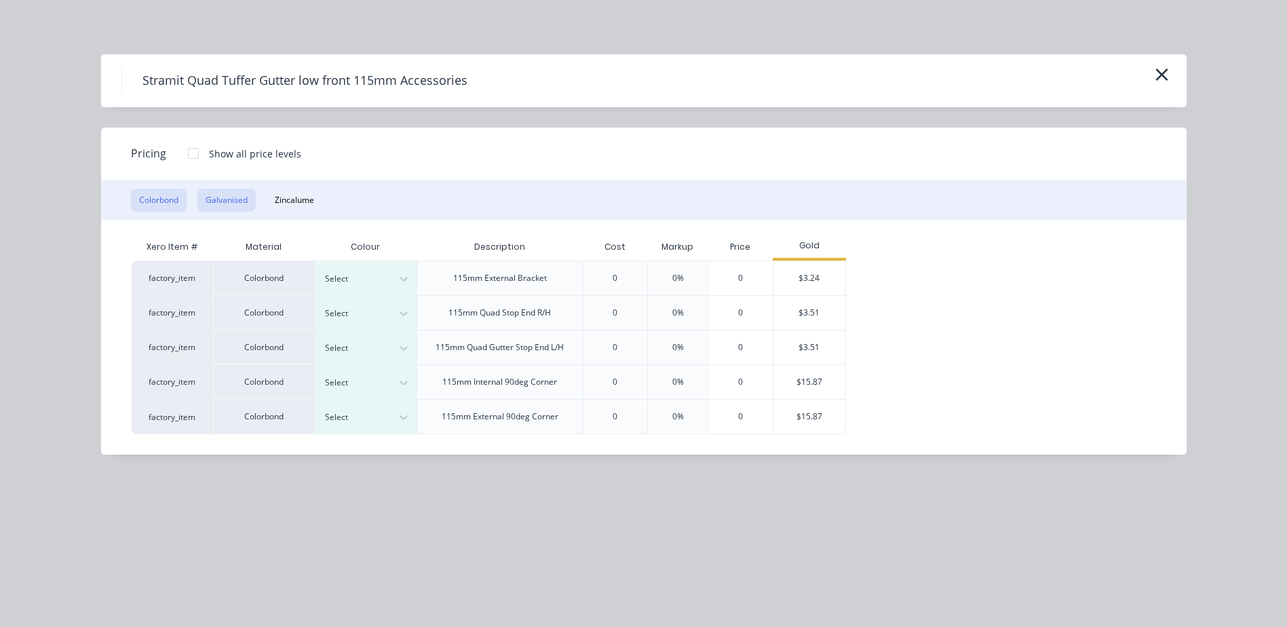
click at [214, 206] on button "Galvanised" at bounding box center [226, 200] width 58 height 23
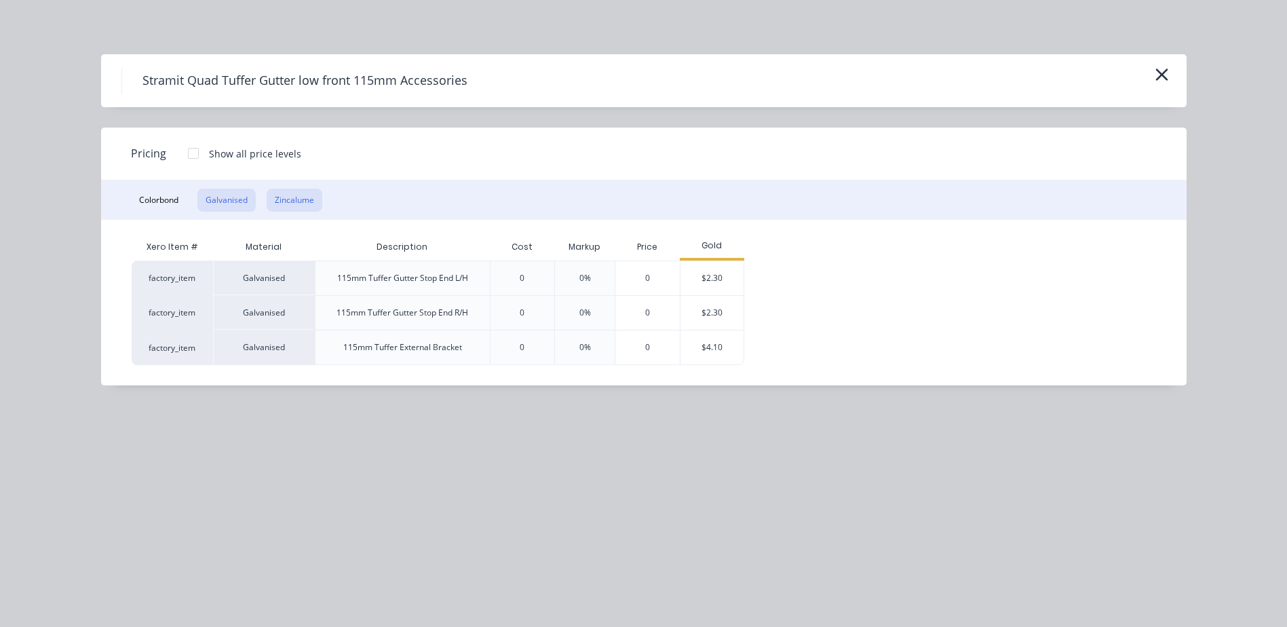
click at [277, 202] on button "Zincalume" at bounding box center [295, 200] width 56 height 23
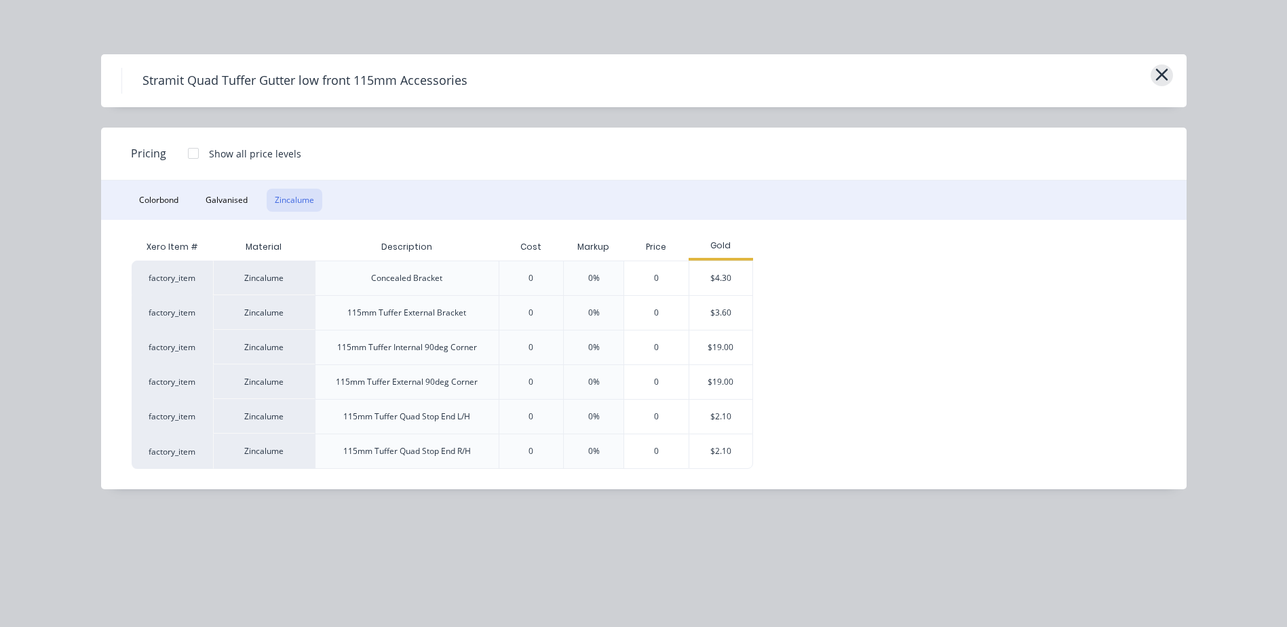
click at [1156, 74] on icon "button" at bounding box center [1161, 74] width 14 height 19
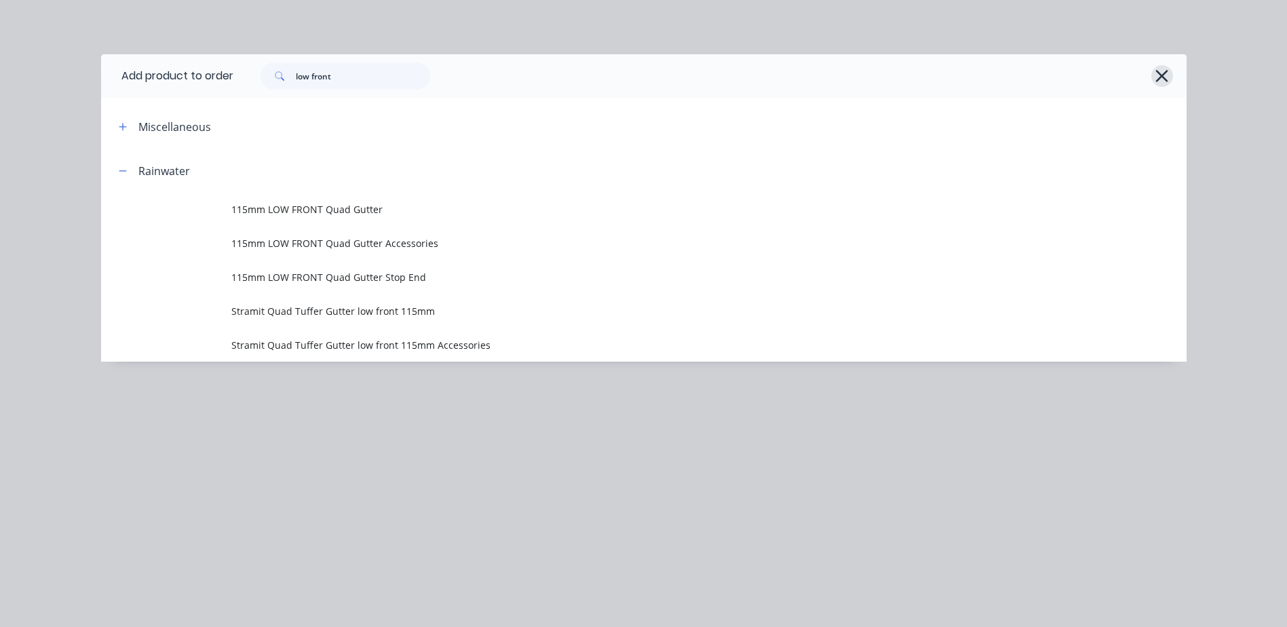
click at [1163, 75] on icon "button" at bounding box center [1162, 76] width 12 height 12
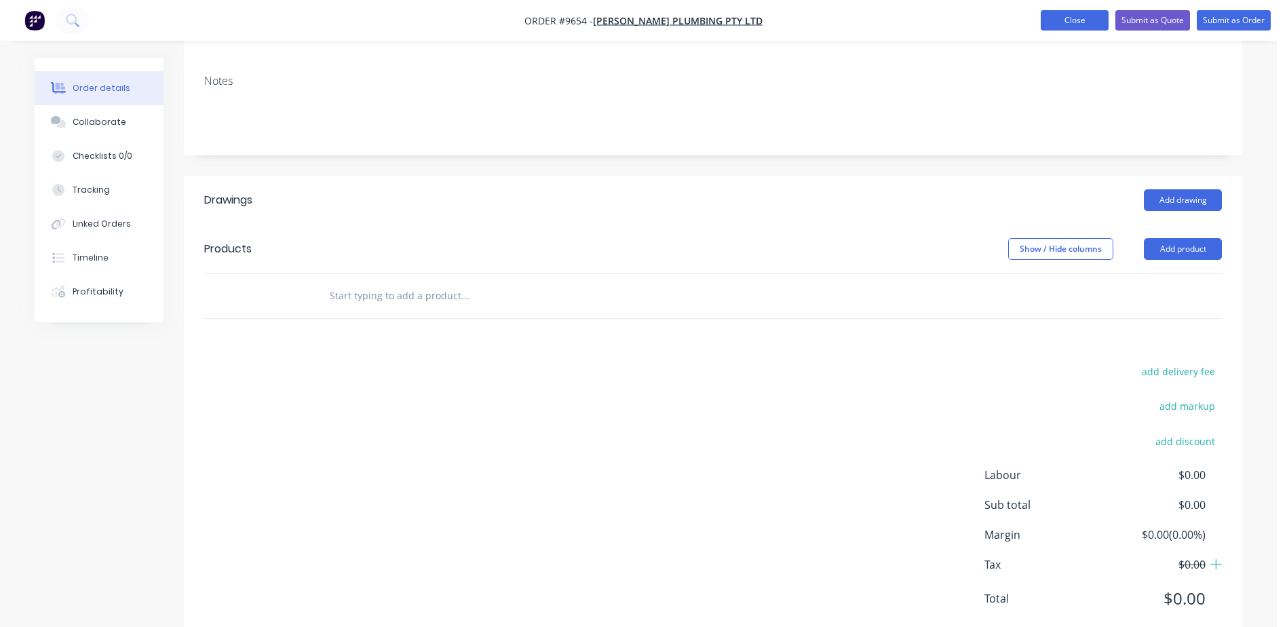
click at [1072, 21] on button "Close" at bounding box center [1074, 20] width 68 height 20
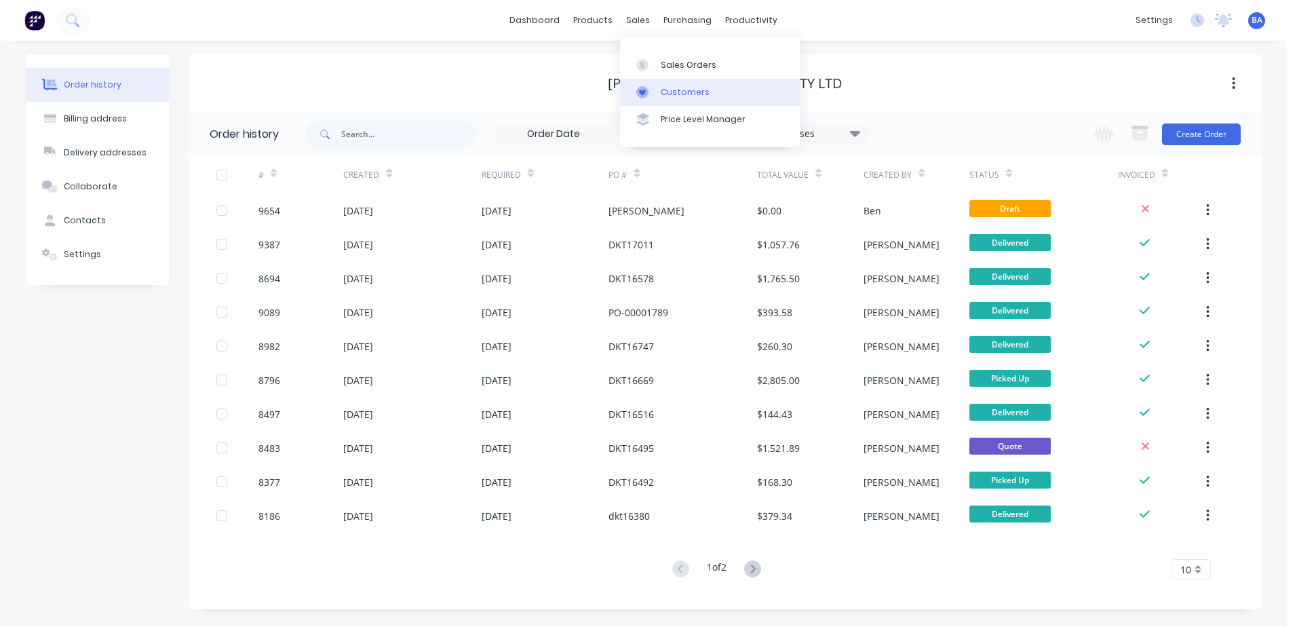
click at [650, 85] on link "Customers" at bounding box center [710, 92] width 180 height 27
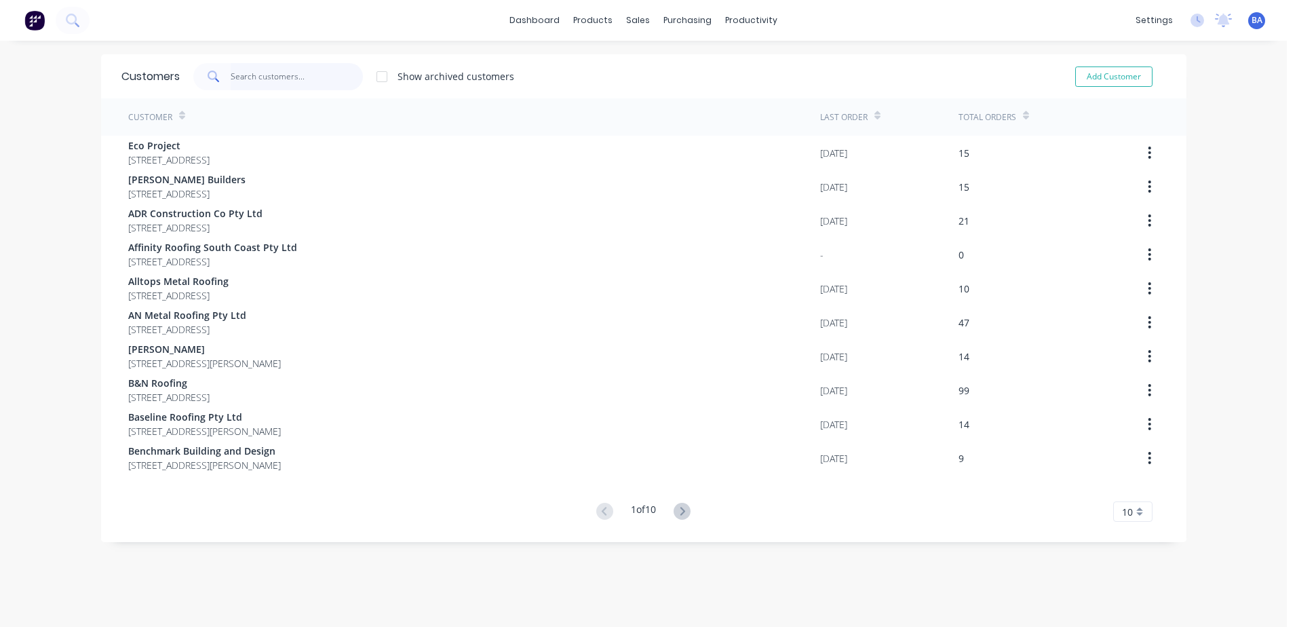
click at [248, 77] on input "text" at bounding box center [297, 76] width 132 height 27
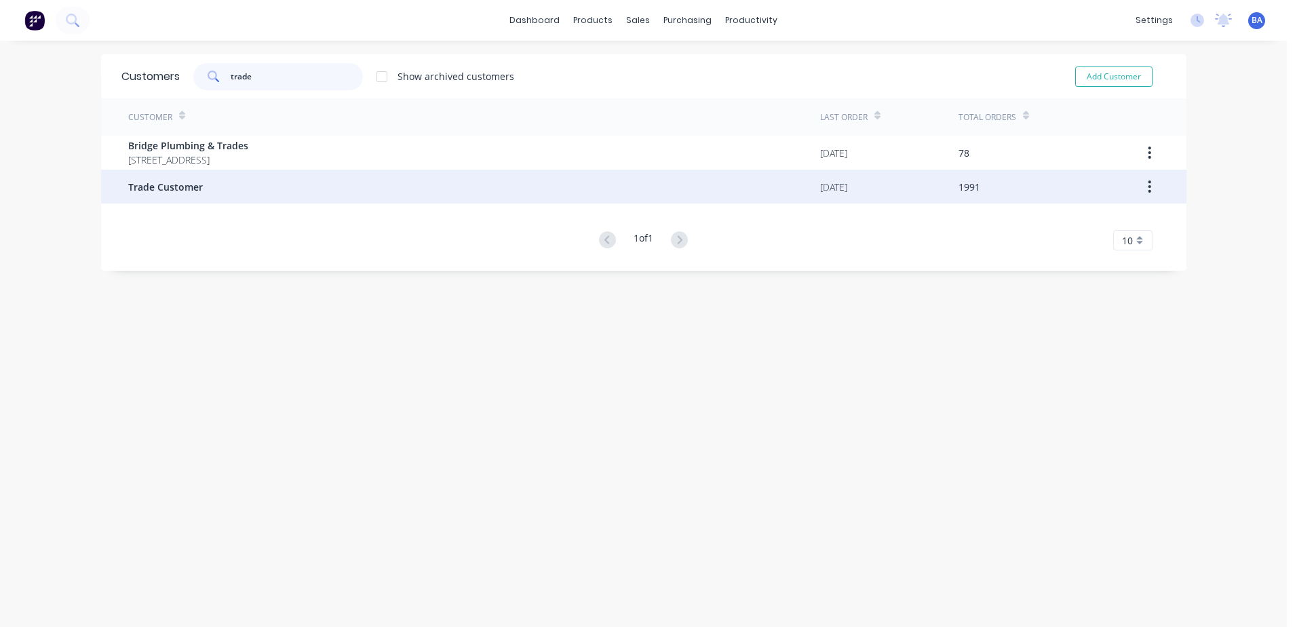
type input "trade"
click at [151, 181] on span "Trade Customer" at bounding box center [165, 187] width 75 height 14
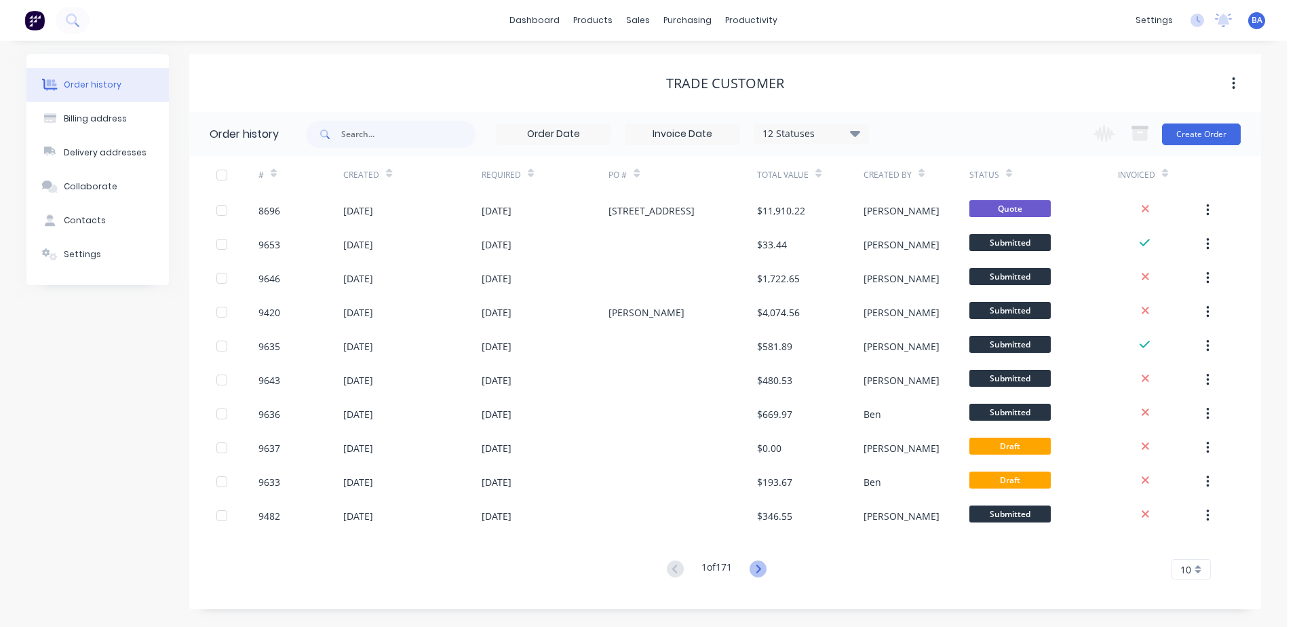
click at [761, 568] on icon at bounding box center [758, 568] width 5 height 8
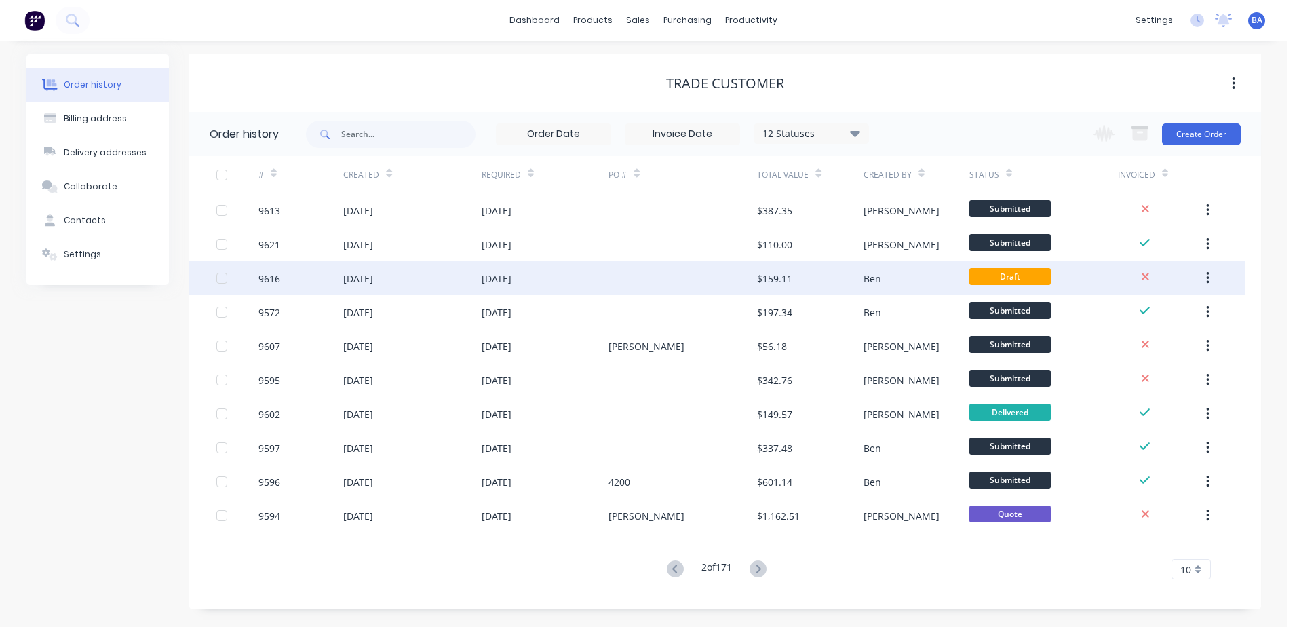
click at [317, 279] on div "9616" at bounding box center [300, 278] width 85 height 34
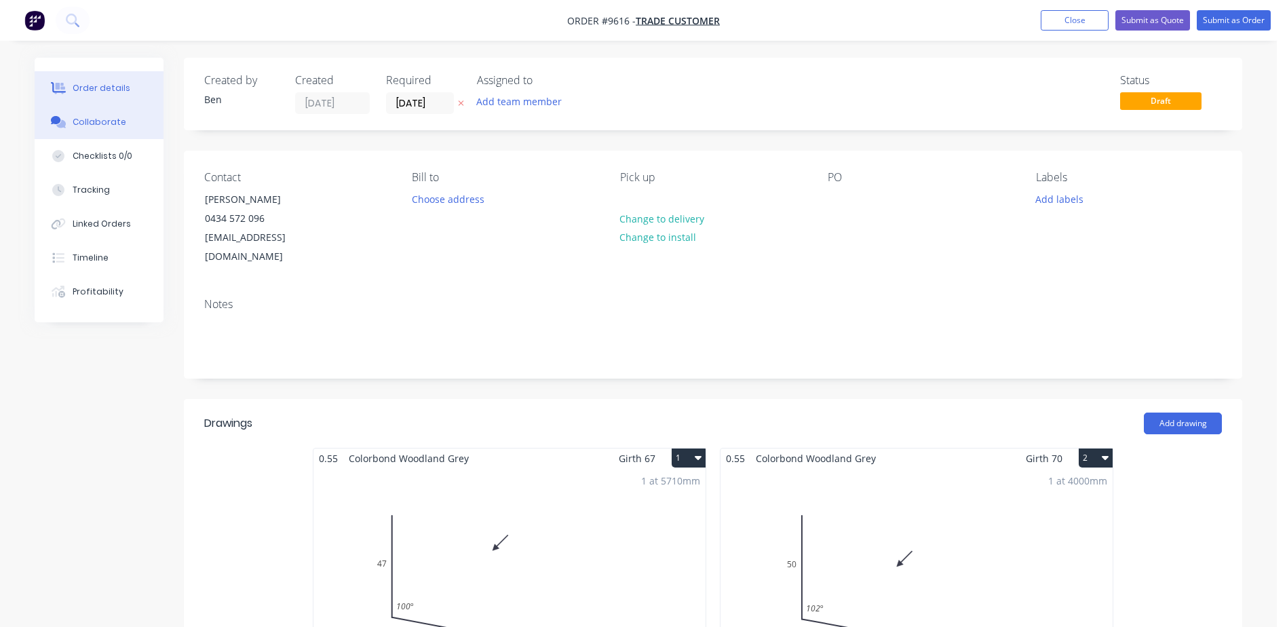
click at [87, 117] on div "Collaborate" at bounding box center [100, 122] width 54 height 12
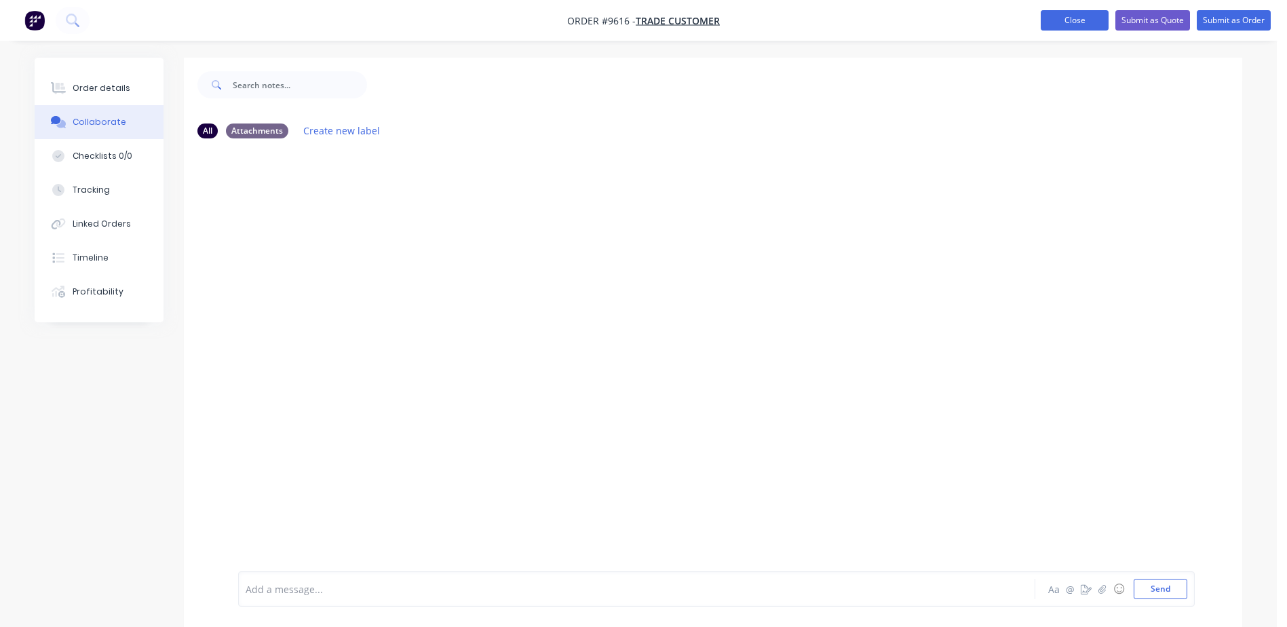
click at [1079, 21] on button "Close" at bounding box center [1074, 20] width 68 height 20
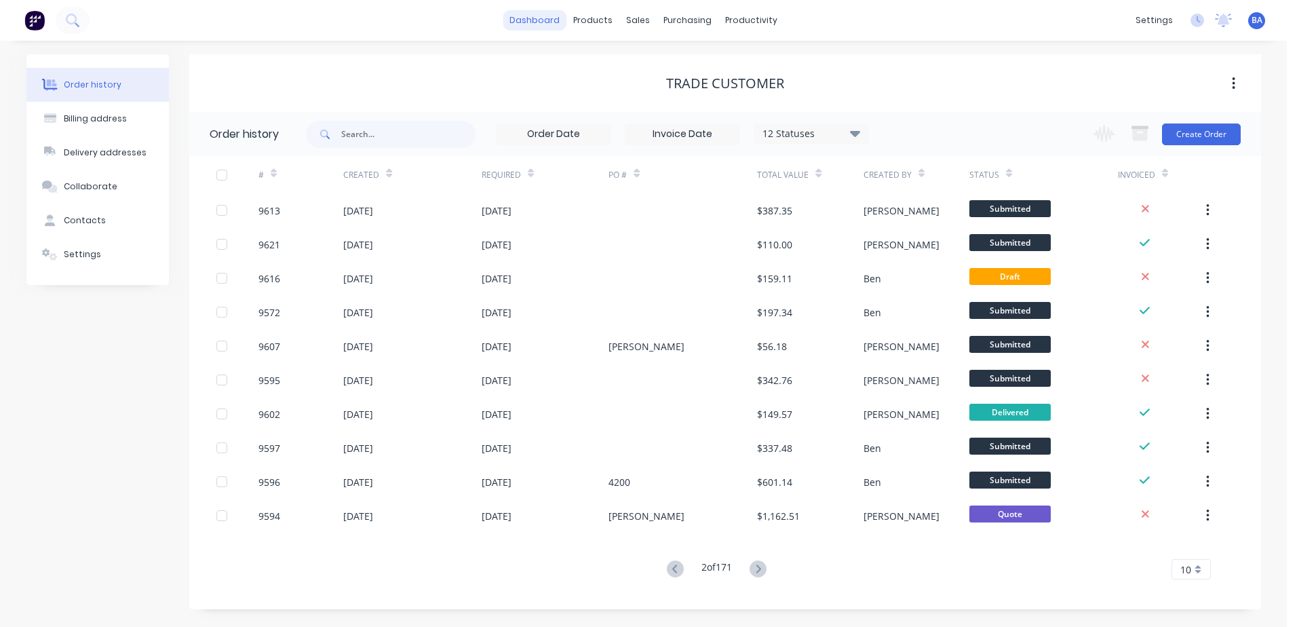
click at [540, 18] on link "dashboard" at bounding box center [535, 20] width 64 height 20
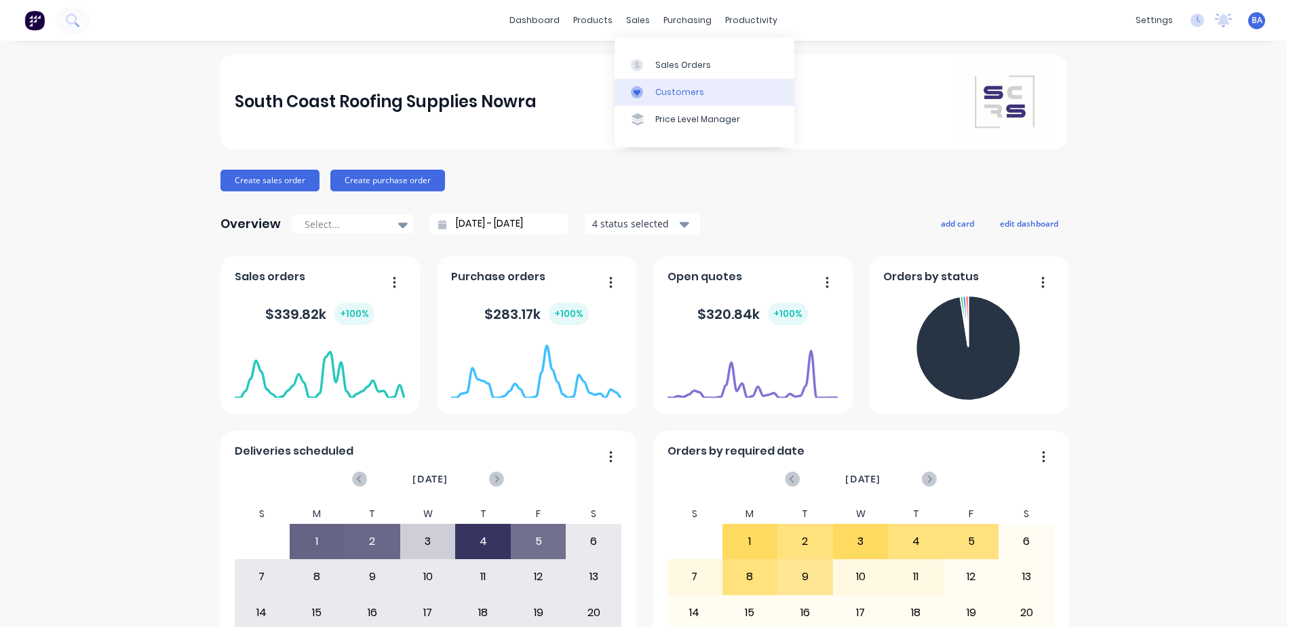
click at [644, 84] on link "Customers" at bounding box center [705, 92] width 180 height 27
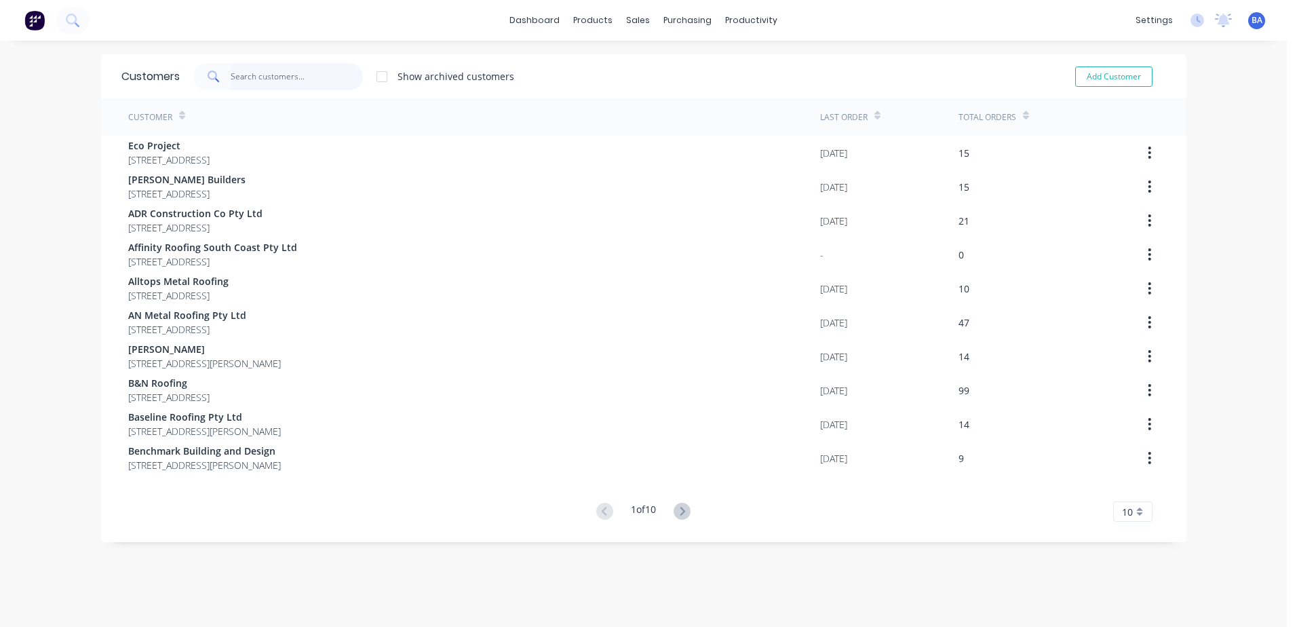
click at [303, 79] on input "text" at bounding box center [297, 76] width 132 height 27
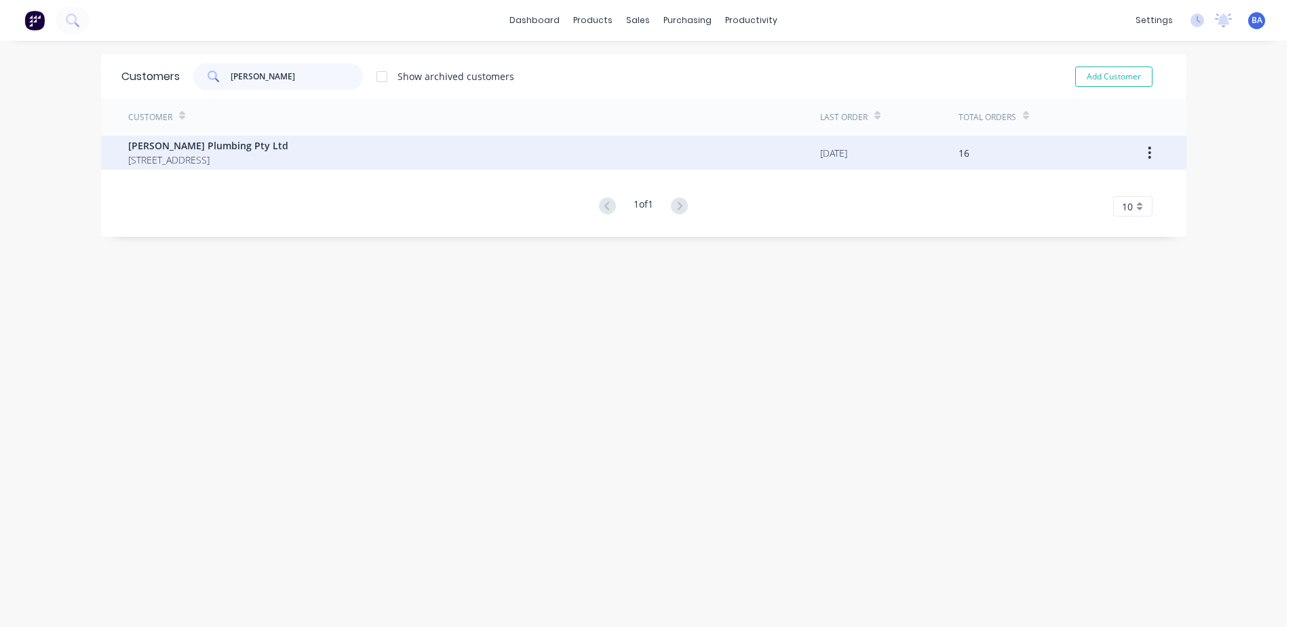
type input "[PERSON_NAME]"
click at [191, 151] on span "[PERSON_NAME] Plumbing Pty Ltd" at bounding box center [208, 145] width 160 height 14
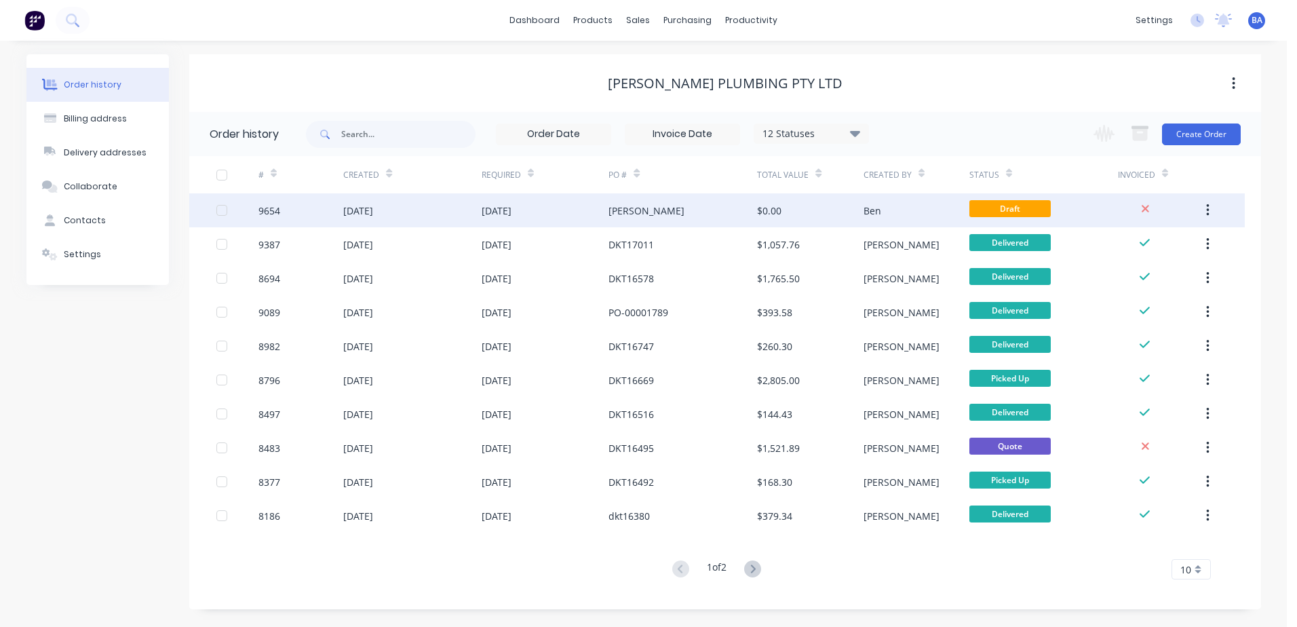
click at [604, 218] on div "[DATE]" at bounding box center [546, 210] width 128 height 34
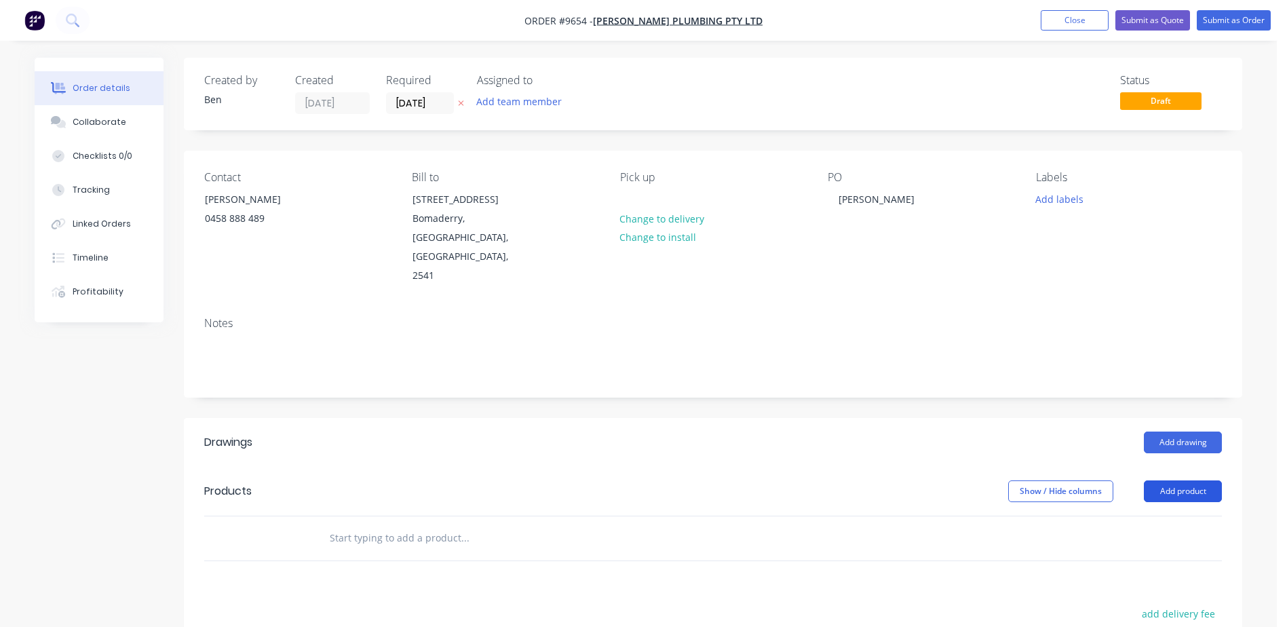
click at [1182, 480] on button "Add product" at bounding box center [1183, 491] width 78 height 22
click at [1161, 515] on div "Product catalogue" at bounding box center [1157, 525] width 104 height 20
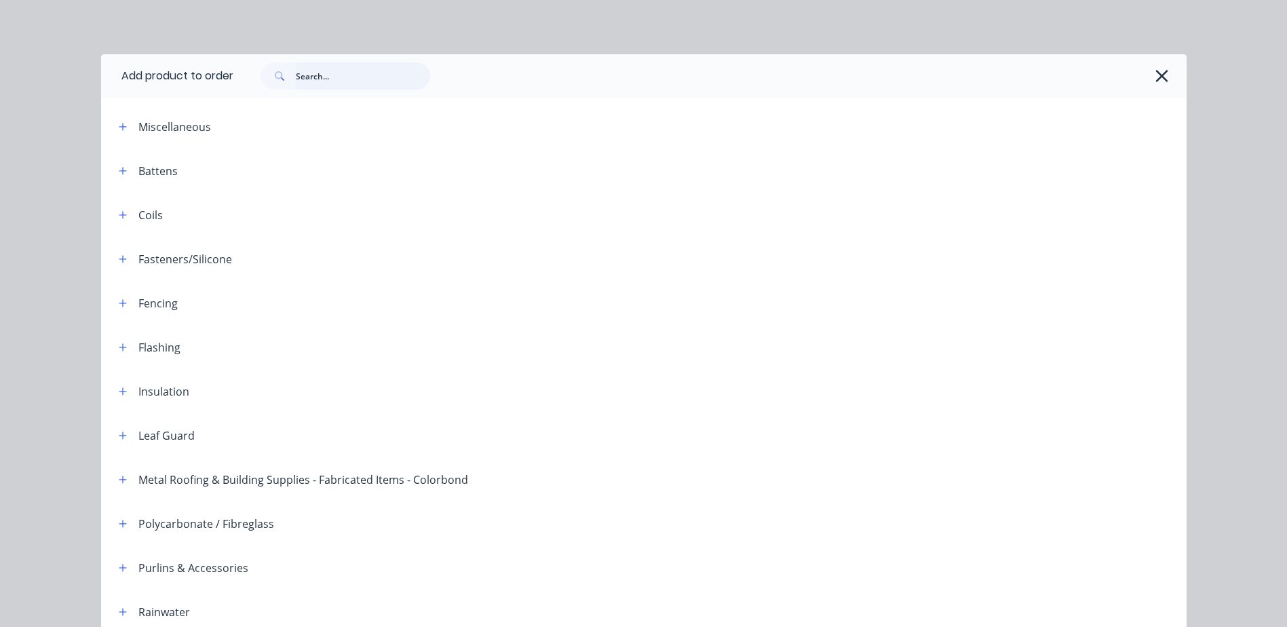
click at [319, 80] on input "text" at bounding box center [363, 75] width 134 height 27
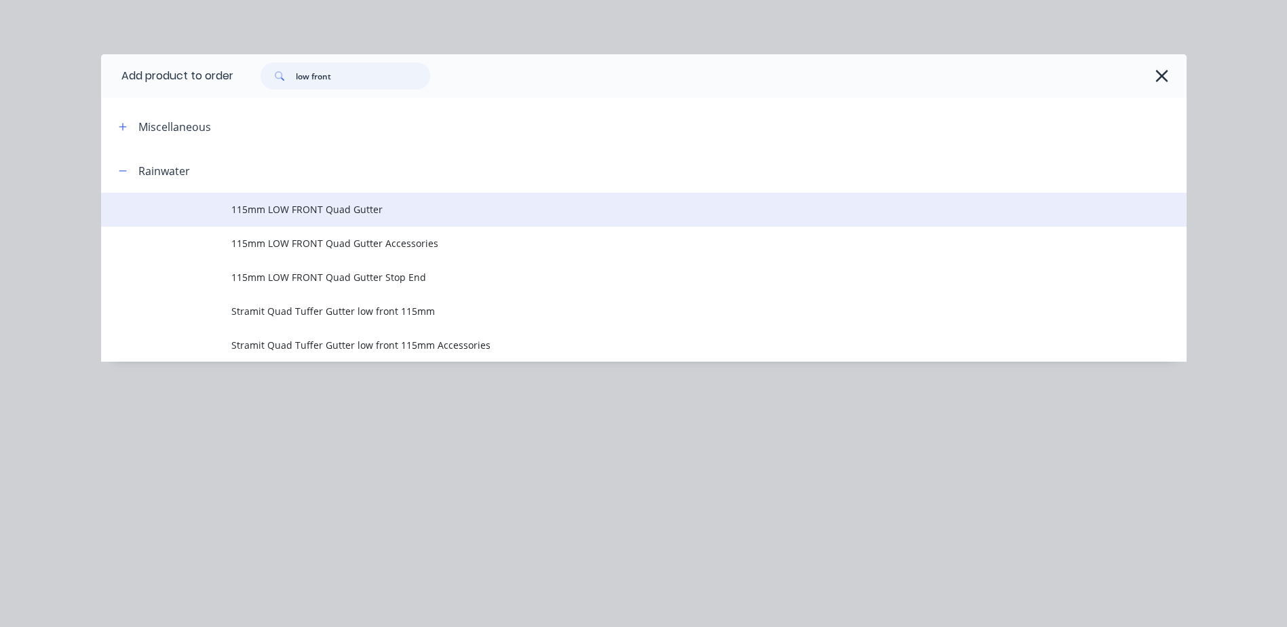
type input "low front"
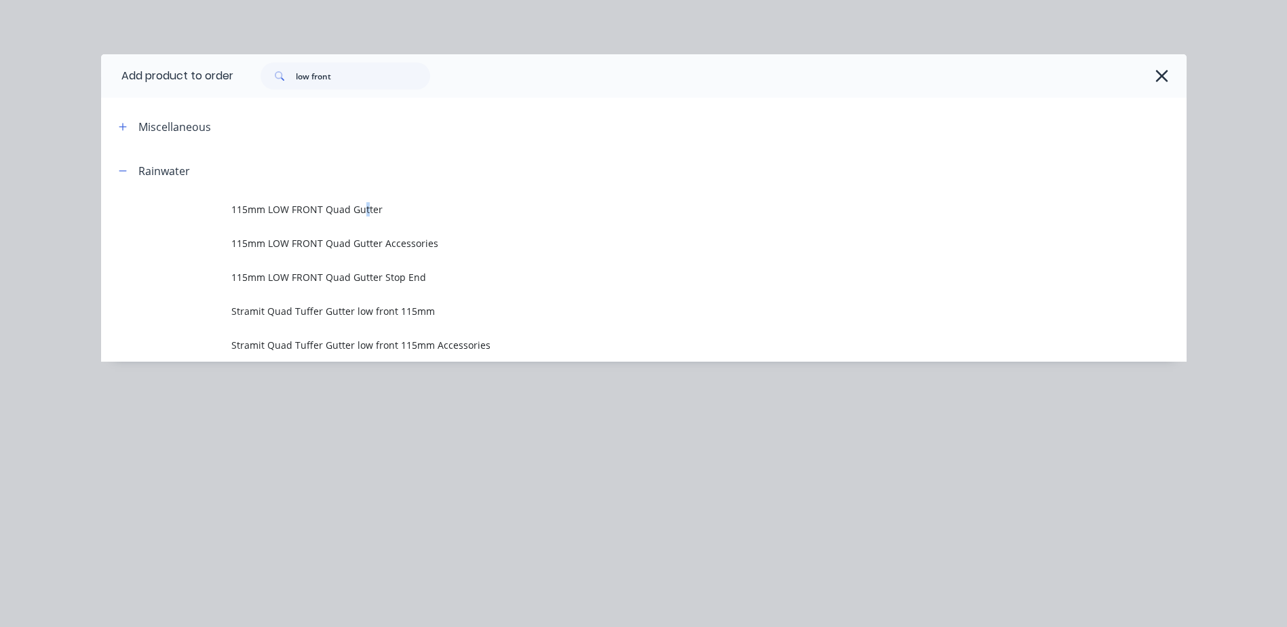
click at [366, 211] on span "115mm LOW FRONT Quad Gutter" at bounding box center [613, 209] width 764 height 14
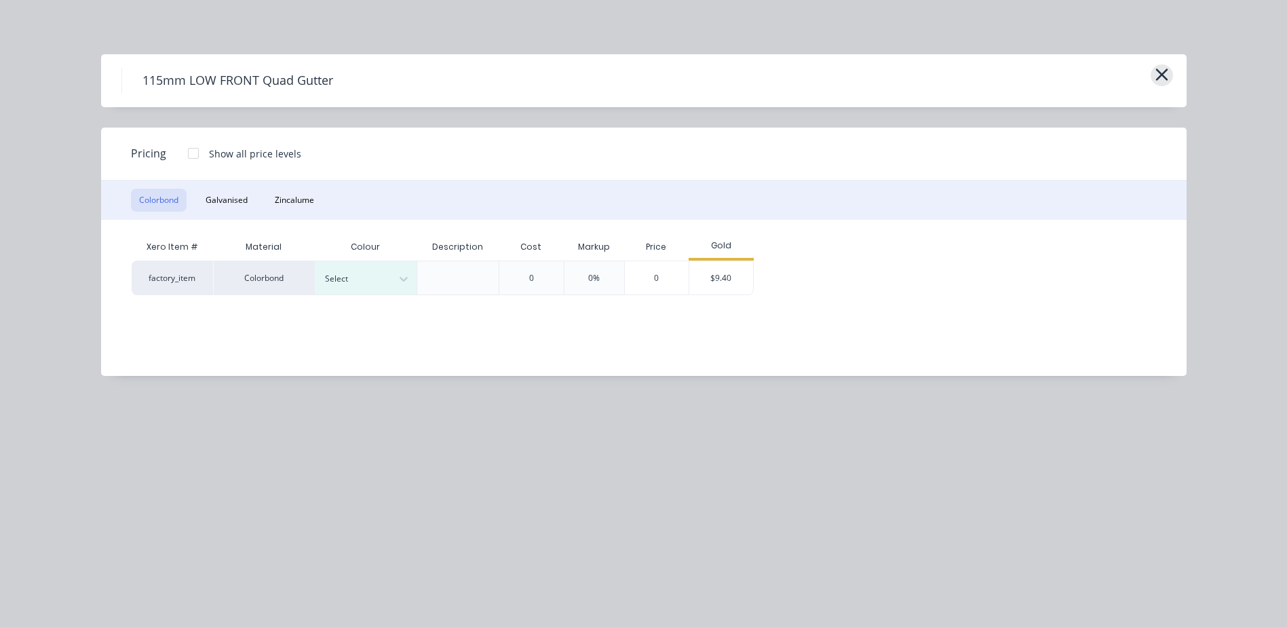
click at [1161, 76] on icon "button" at bounding box center [1161, 75] width 12 height 12
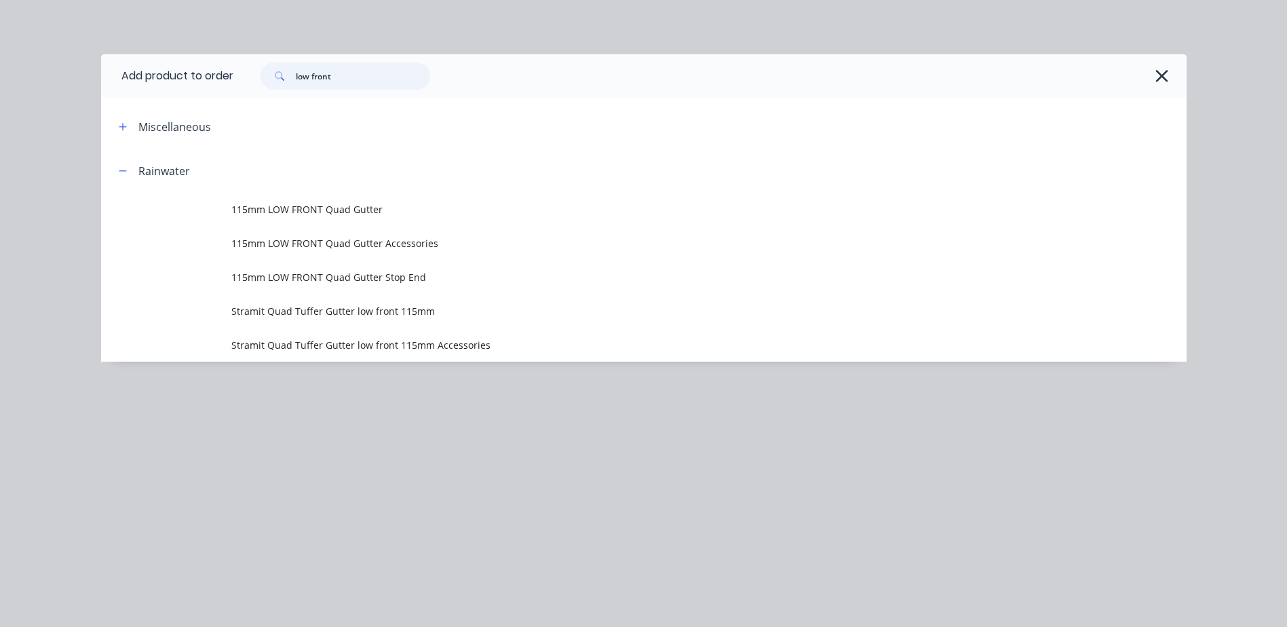
click at [354, 73] on input "low front" at bounding box center [363, 75] width 134 height 27
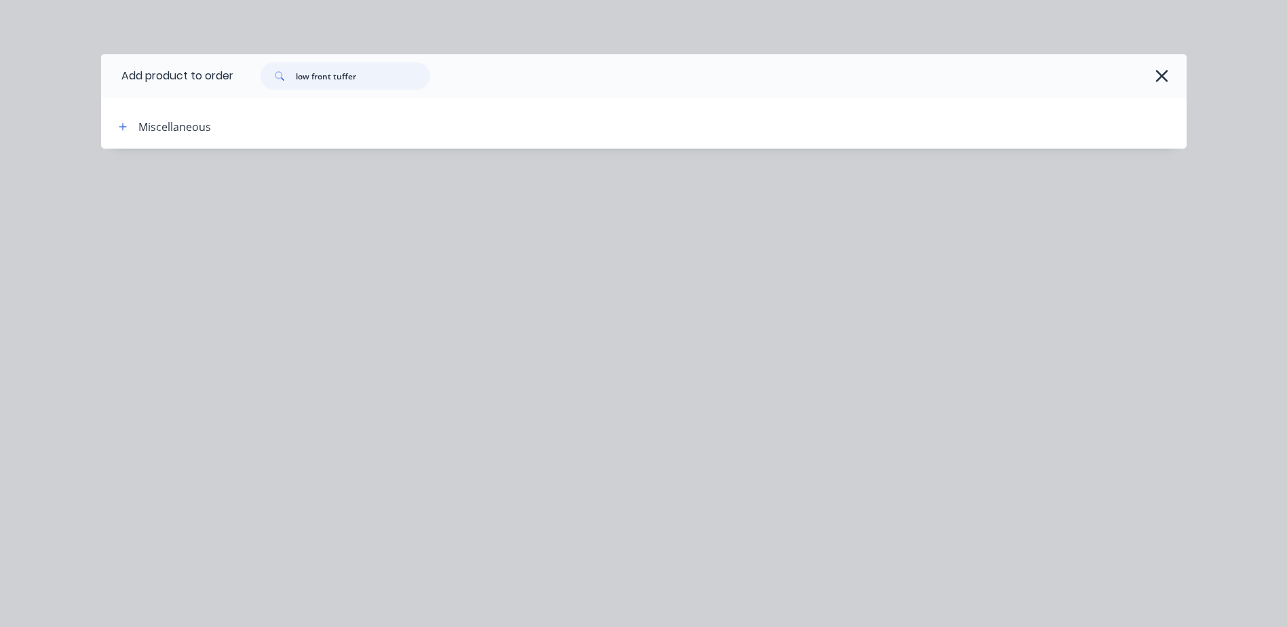
click at [332, 75] on input "low front tuffer" at bounding box center [363, 75] width 134 height 27
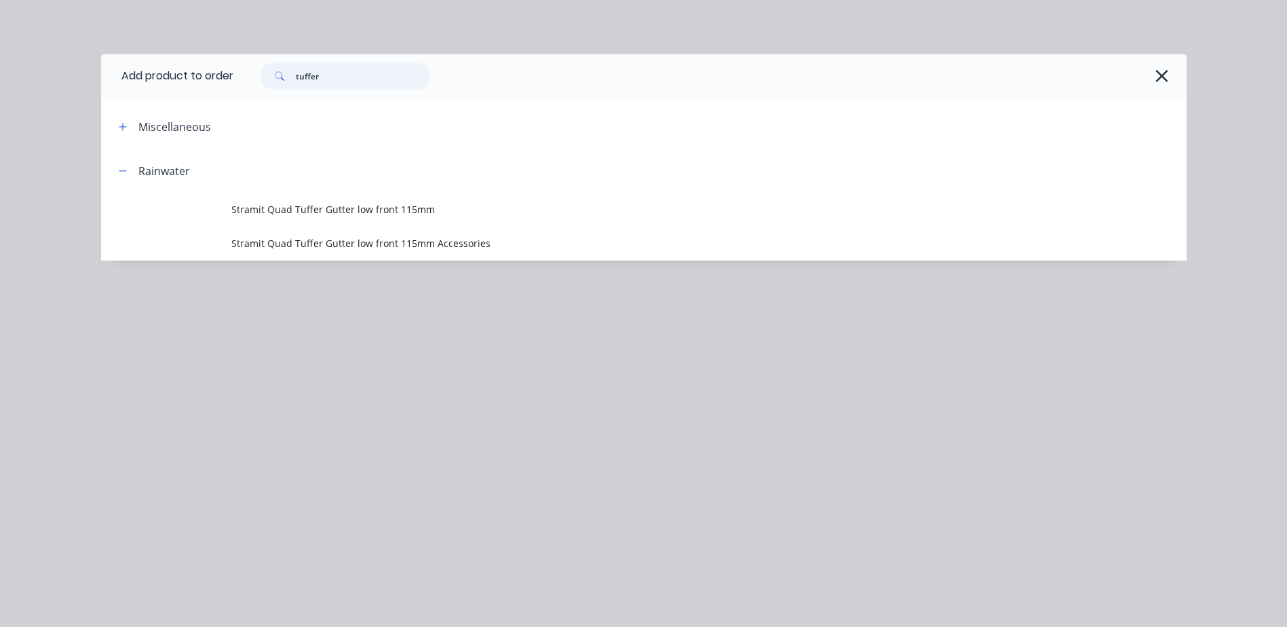
type input "tuffer"
click at [1040, 340] on div "Add product to order tuffer Miscellaneous Rainwater Stramit Quad Tuffer Gutter …" at bounding box center [643, 313] width 1287 height 627
